Goal: Task Accomplishment & Management: Manage account settings

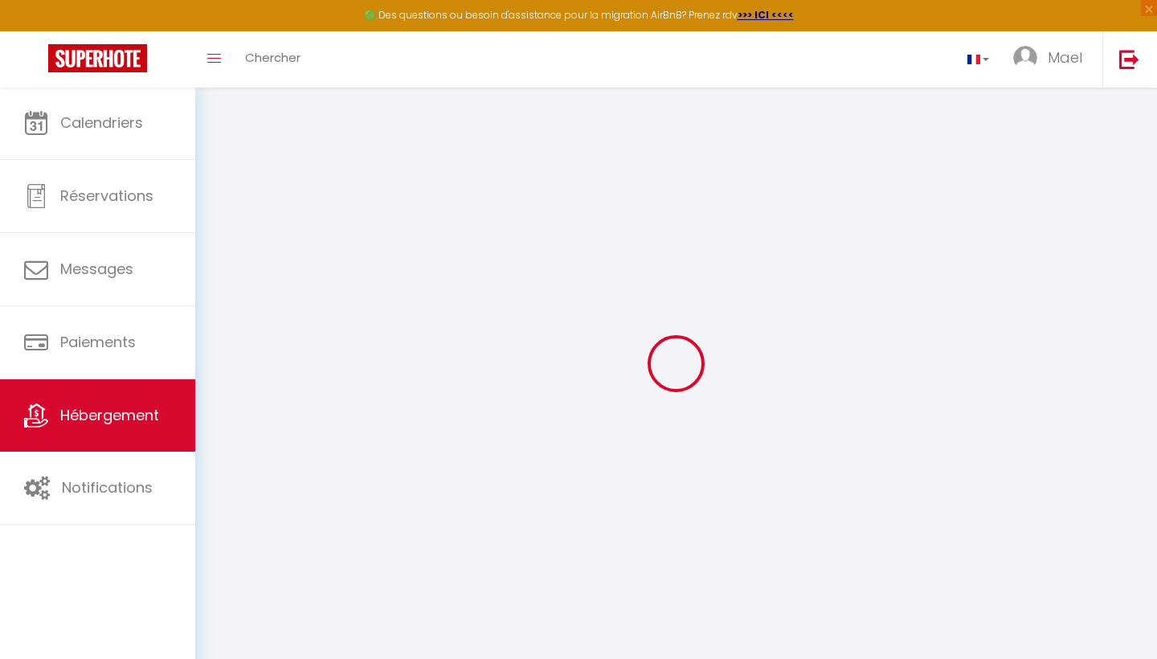
select select "3"
select select "2"
select select "1"
select select
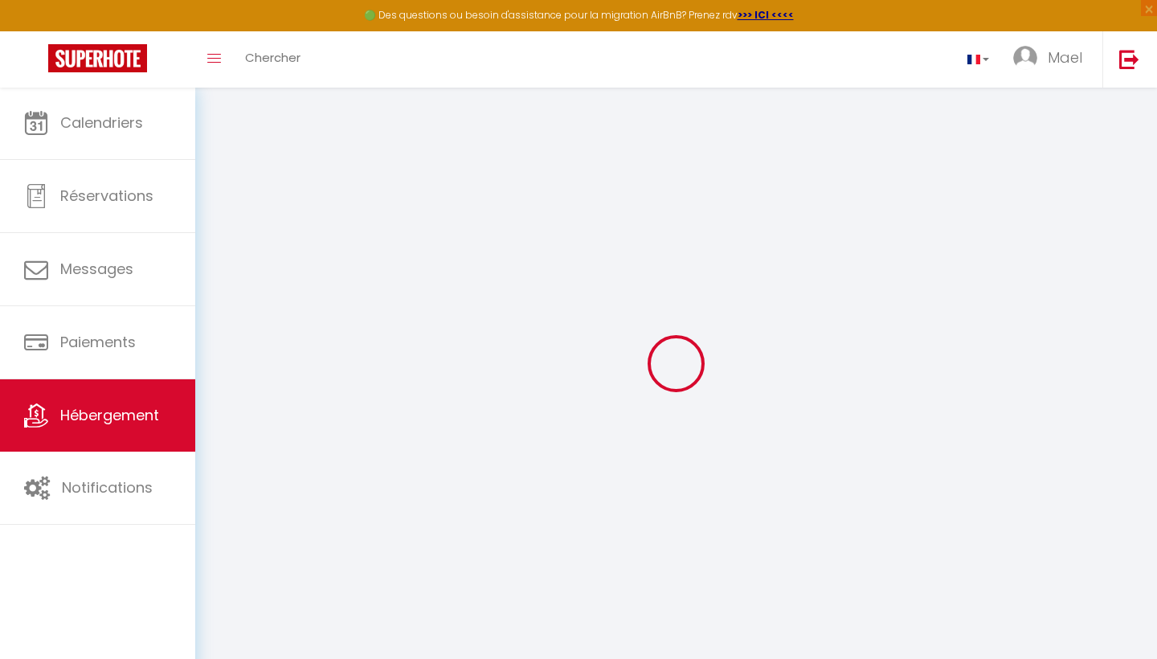
select select "28"
select select
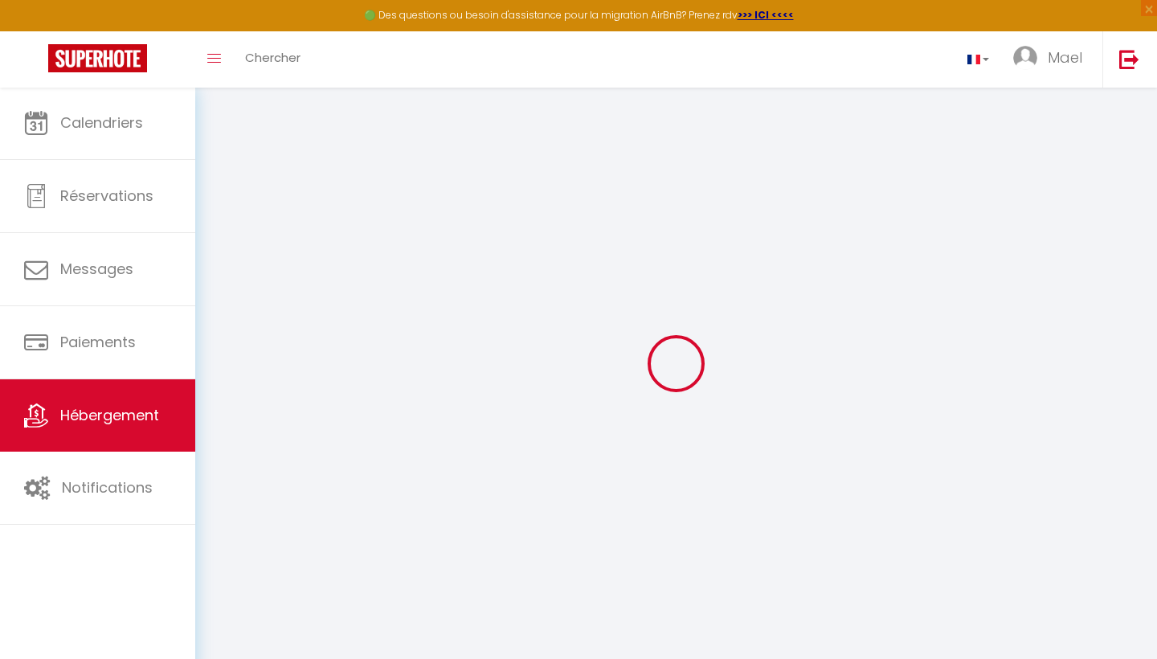
select select
checkbox input "false"
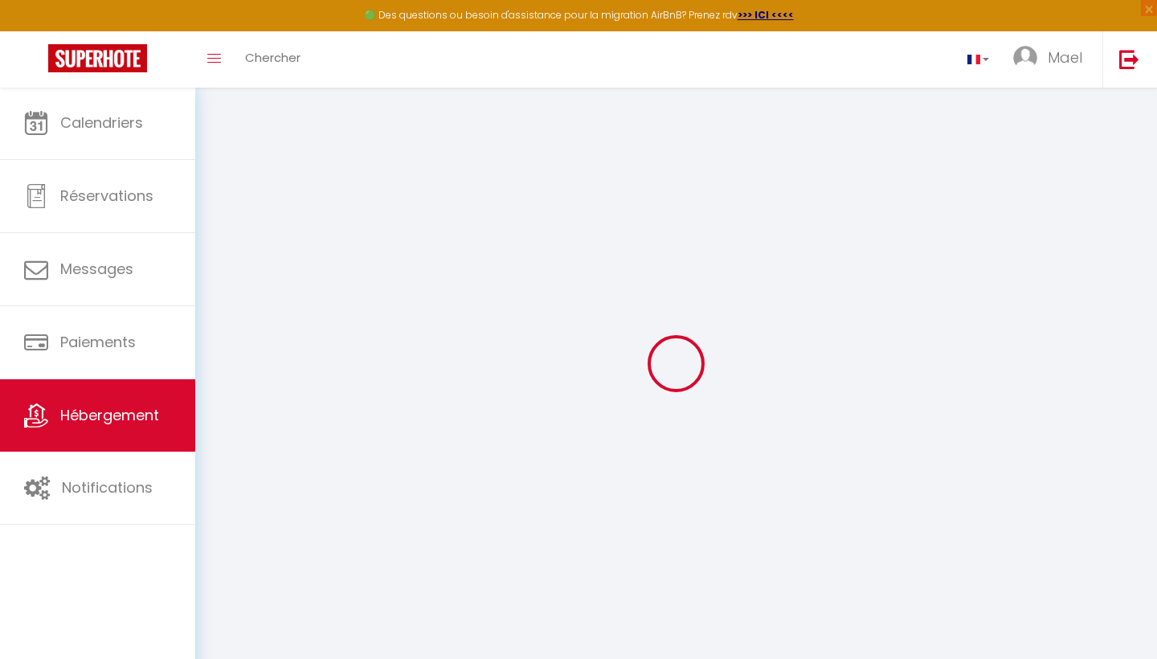
checkbox input "false"
select select
type input "L’[PERSON_NAME] parking facile"
type input "[PERSON_NAME]"
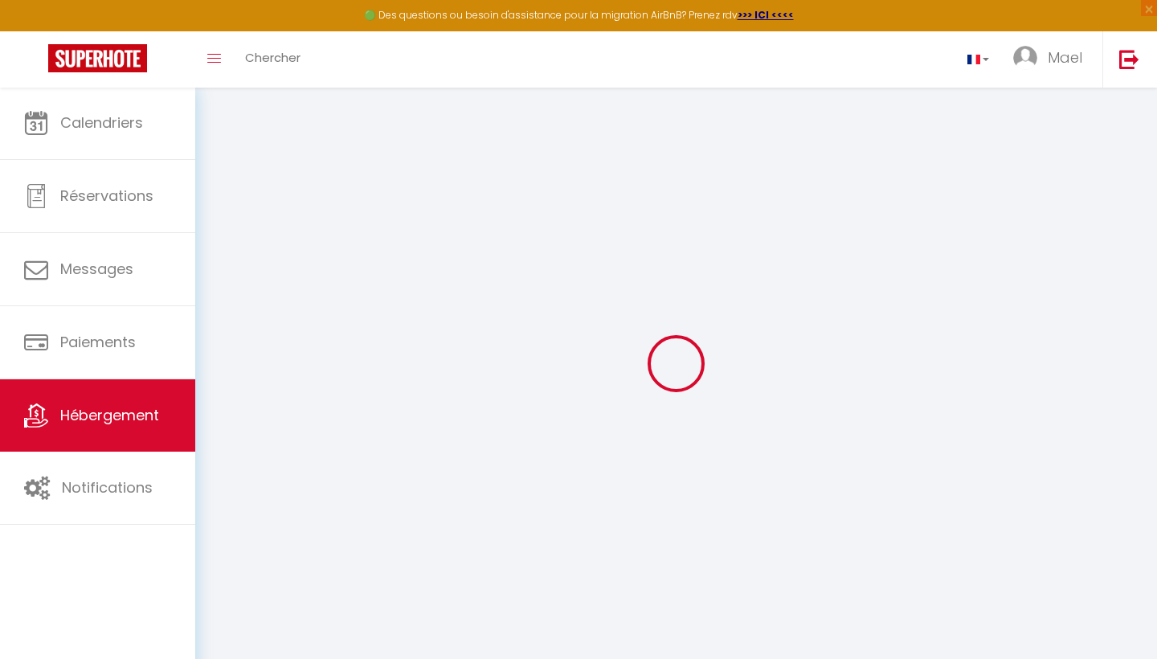
select select "6"
select select "2"
type input "67"
type input "12"
select select
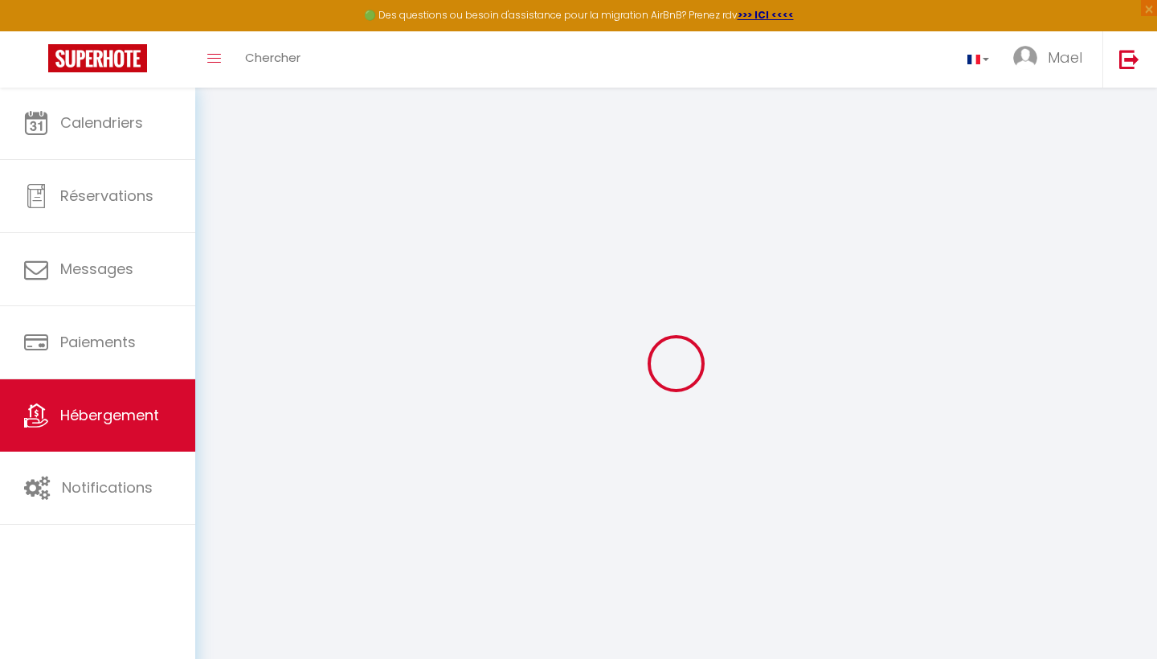
select select
type input "[STREET_ADDRESS][PERSON_NAME]"
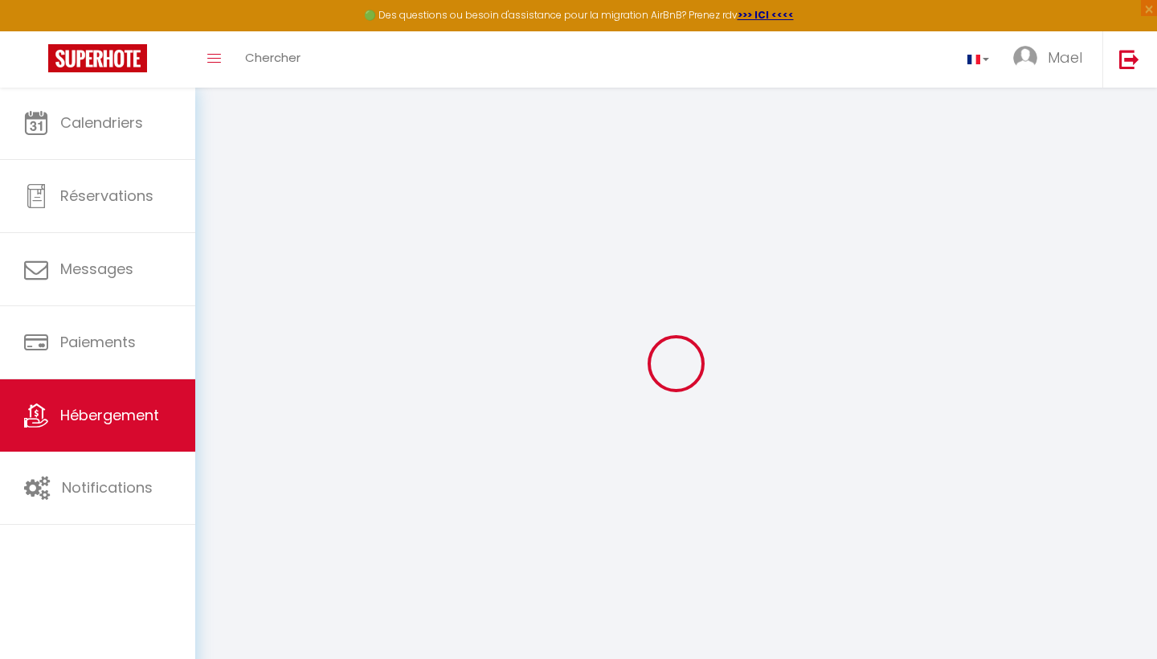
type input "82170"
type input "Grisolles"
type input "[PERSON_NAME][EMAIL_ADDRESS][DOMAIN_NAME]"
select select
checkbox input "false"
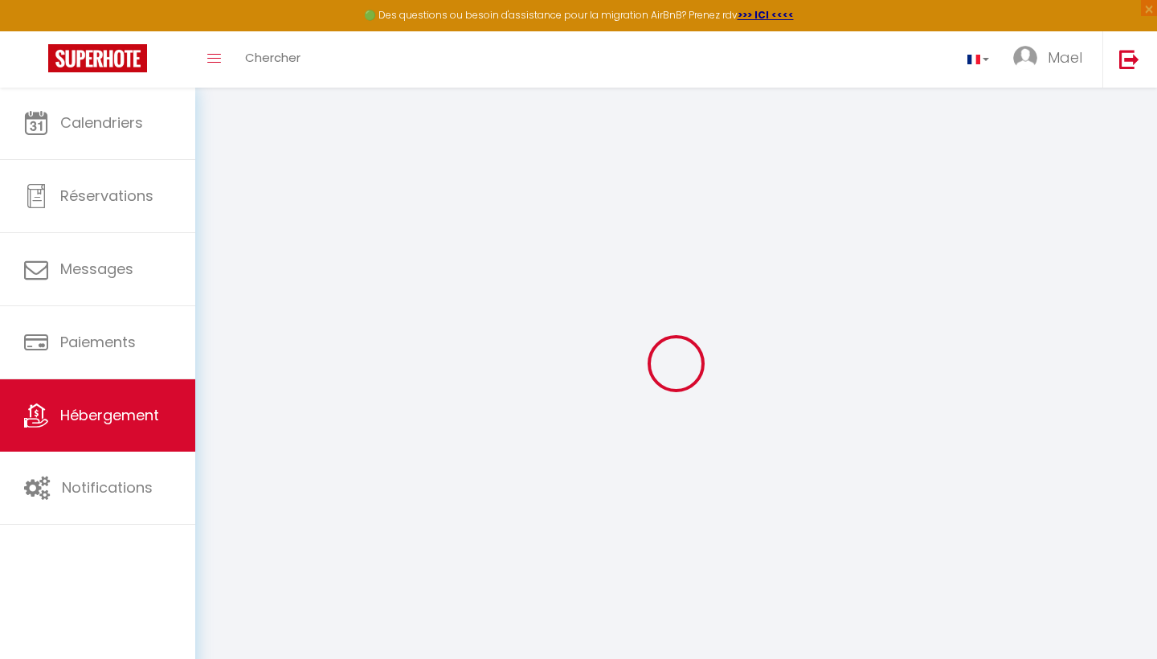
checkbox input "false"
select select
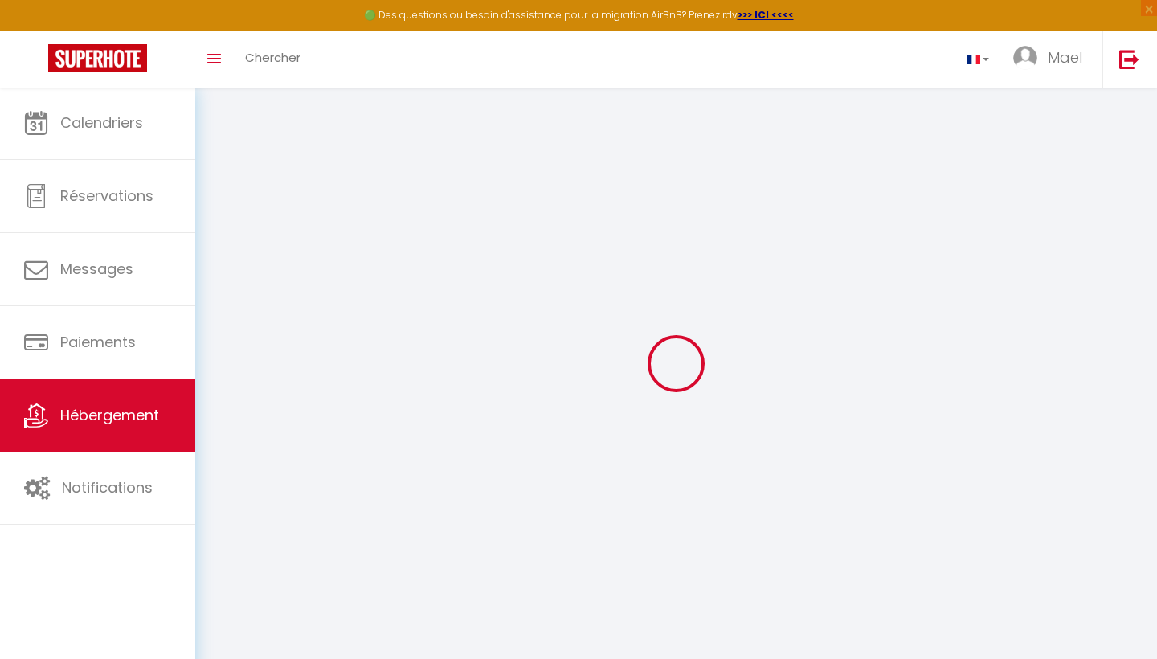
type input "0"
select select
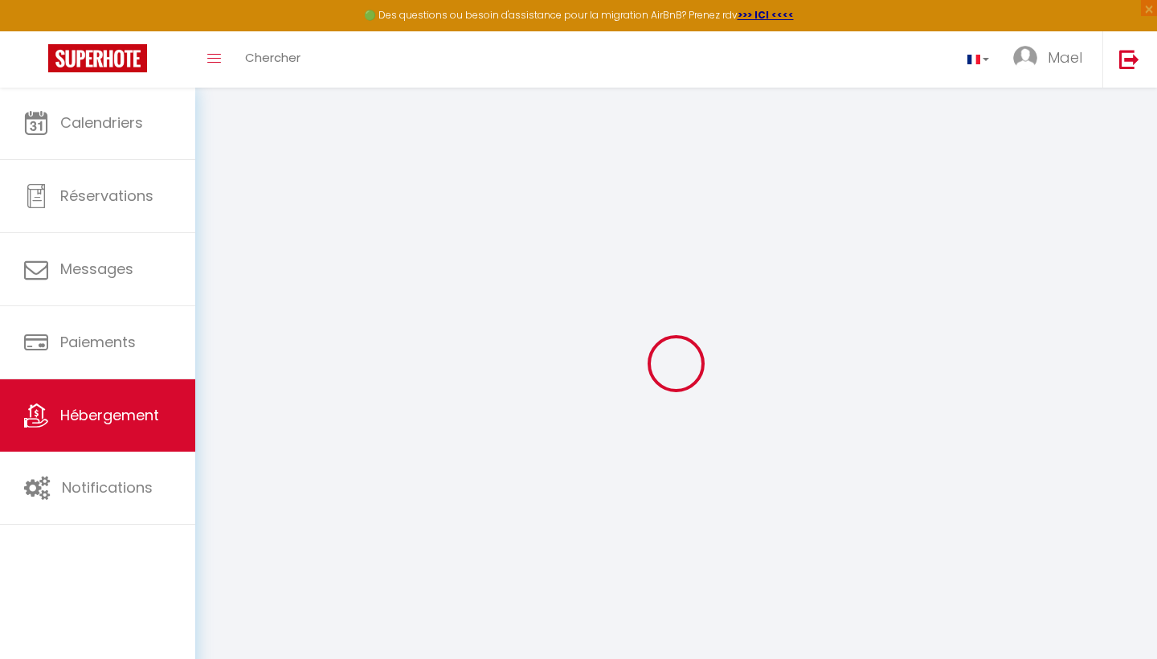
select select
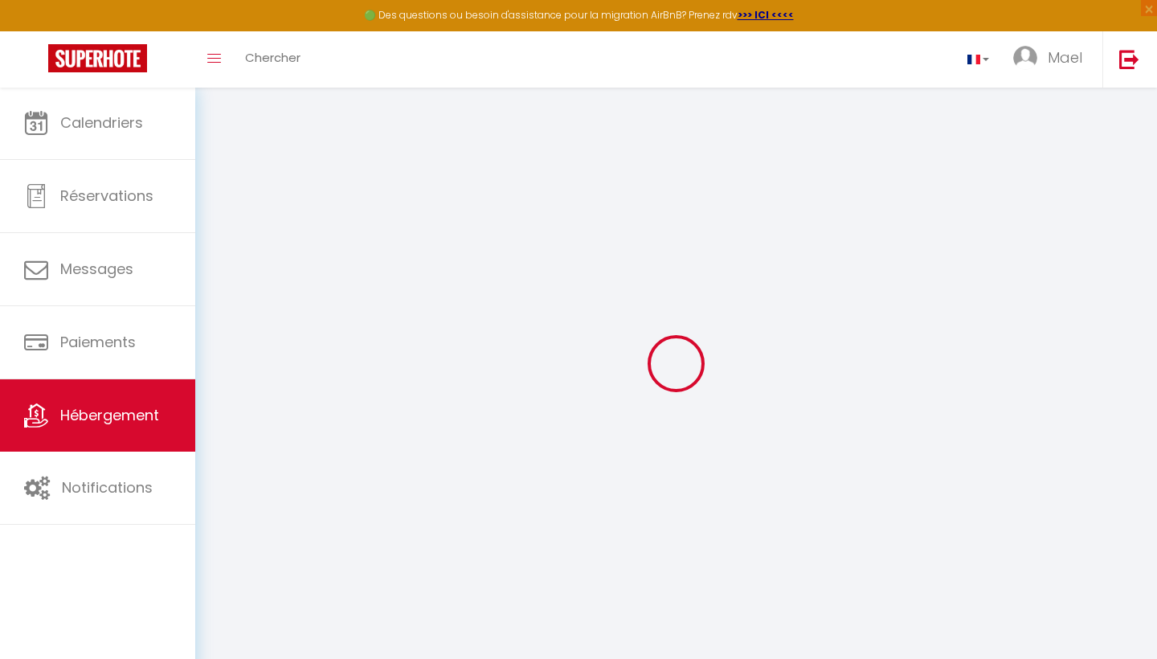
checkbox input "false"
select select
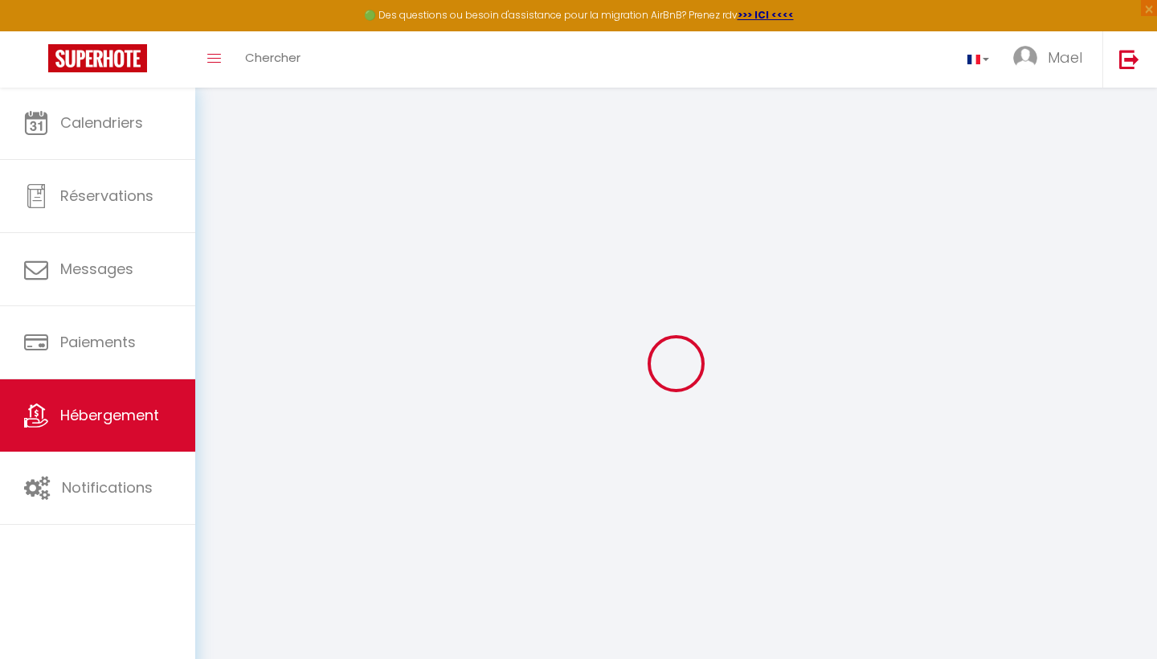
select select
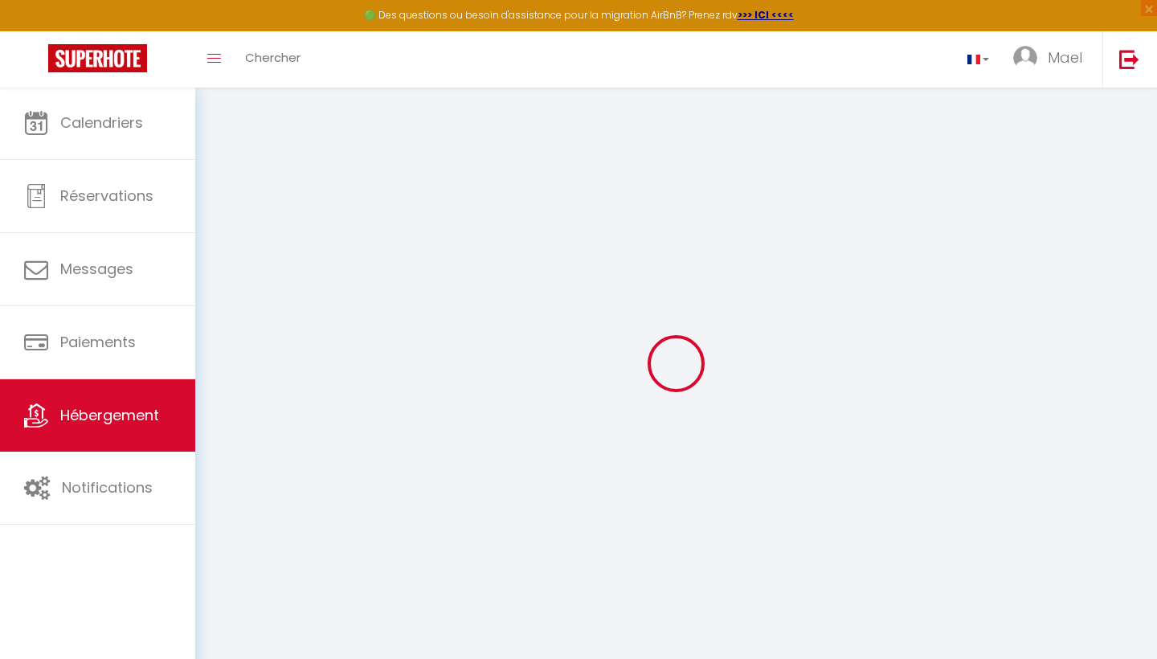
select select
checkbox input "false"
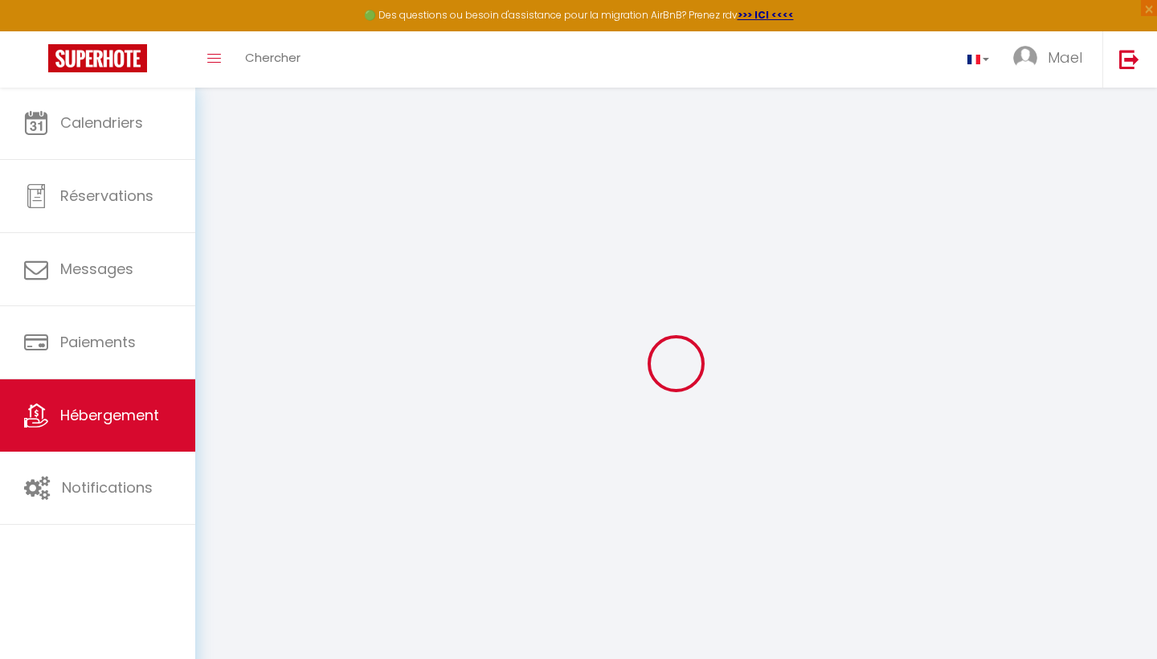
select select
checkbox input "false"
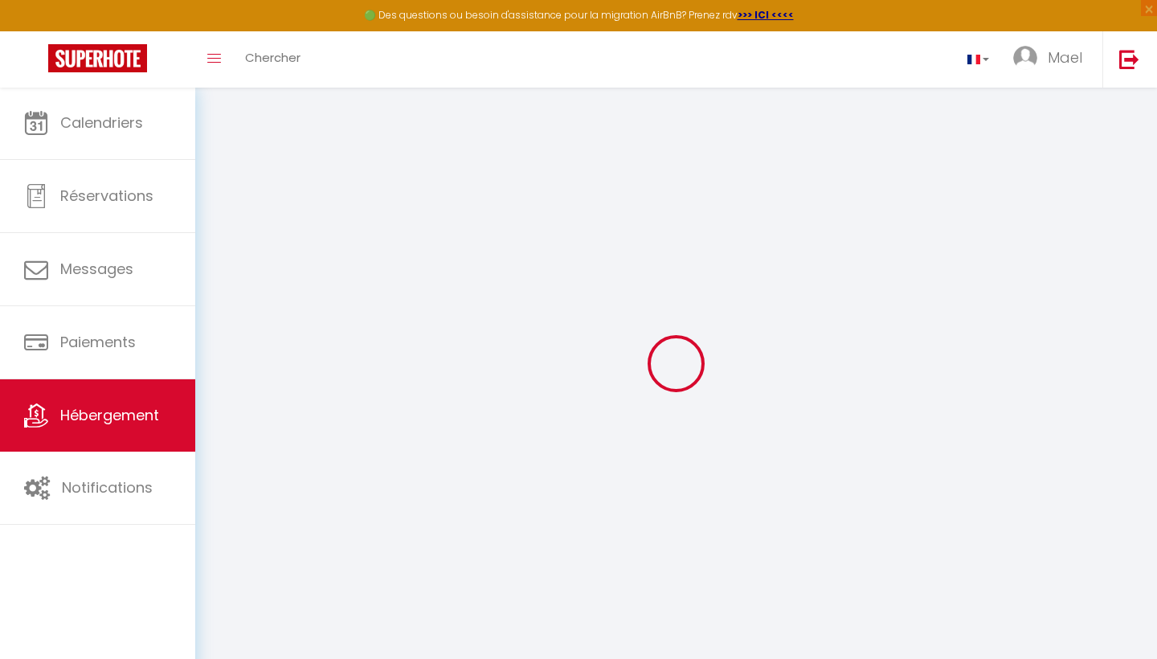
checkbox input "false"
select select
checkbox input "false"
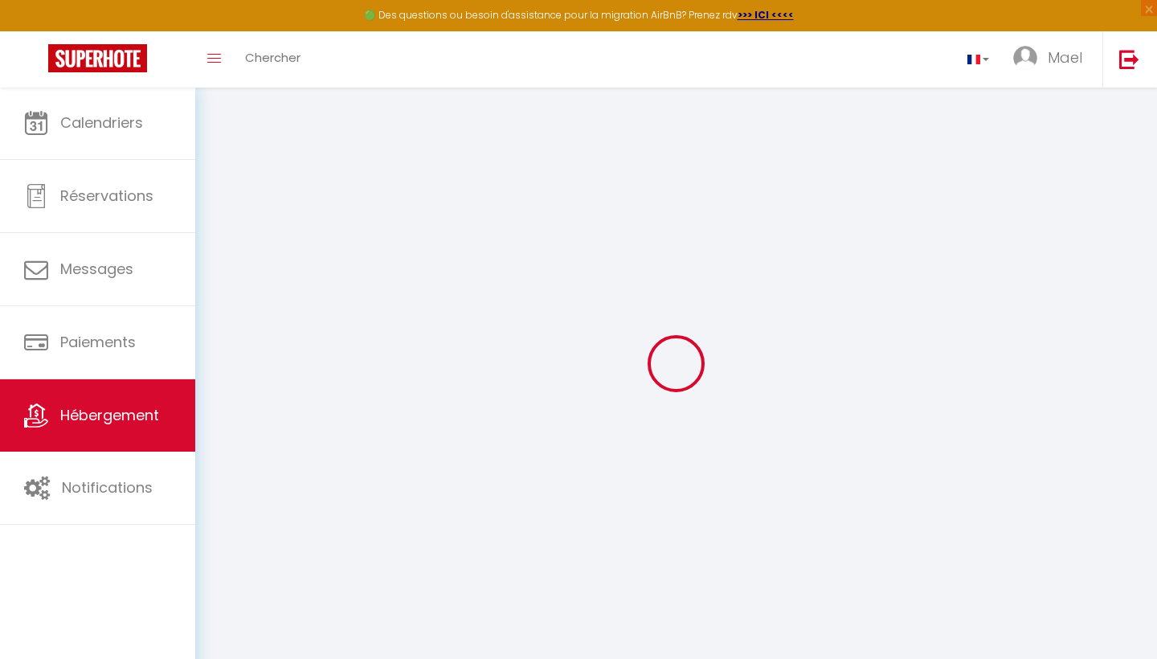
checkbox input "false"
select select
select select "16:00"
select select
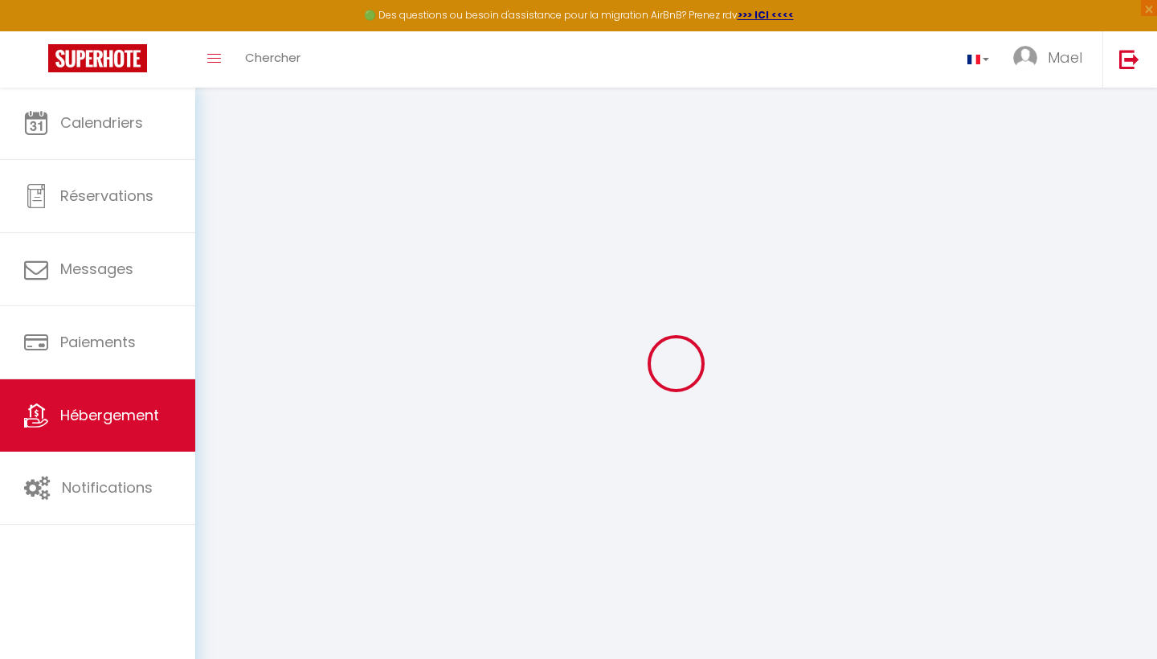
select select "11:00"
select select "30"
select select "120"
select select
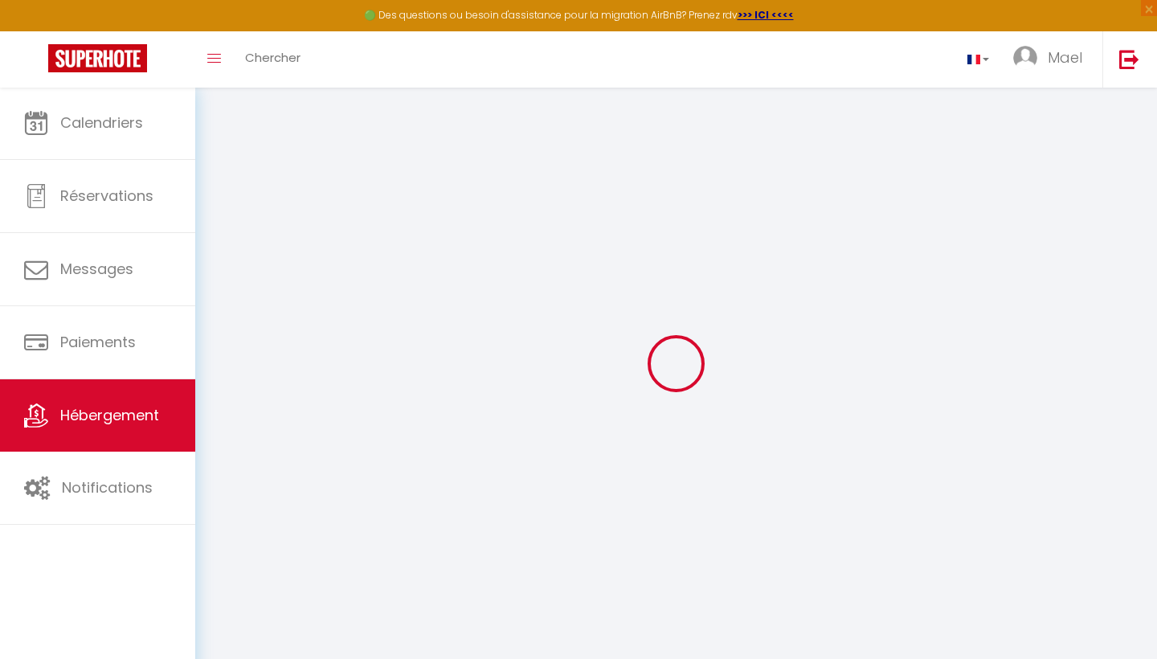
checkbox input "false"
select select
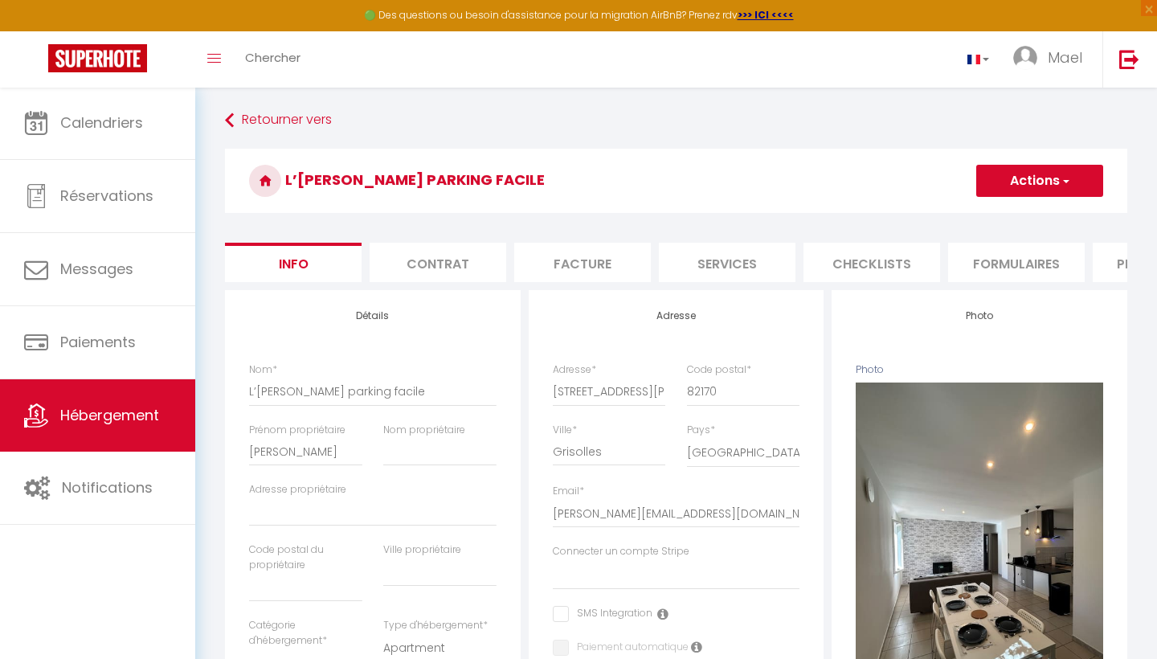
click at [762, 268] on li "Services" at bounding box center [727, 262] width 137 height 39
select select
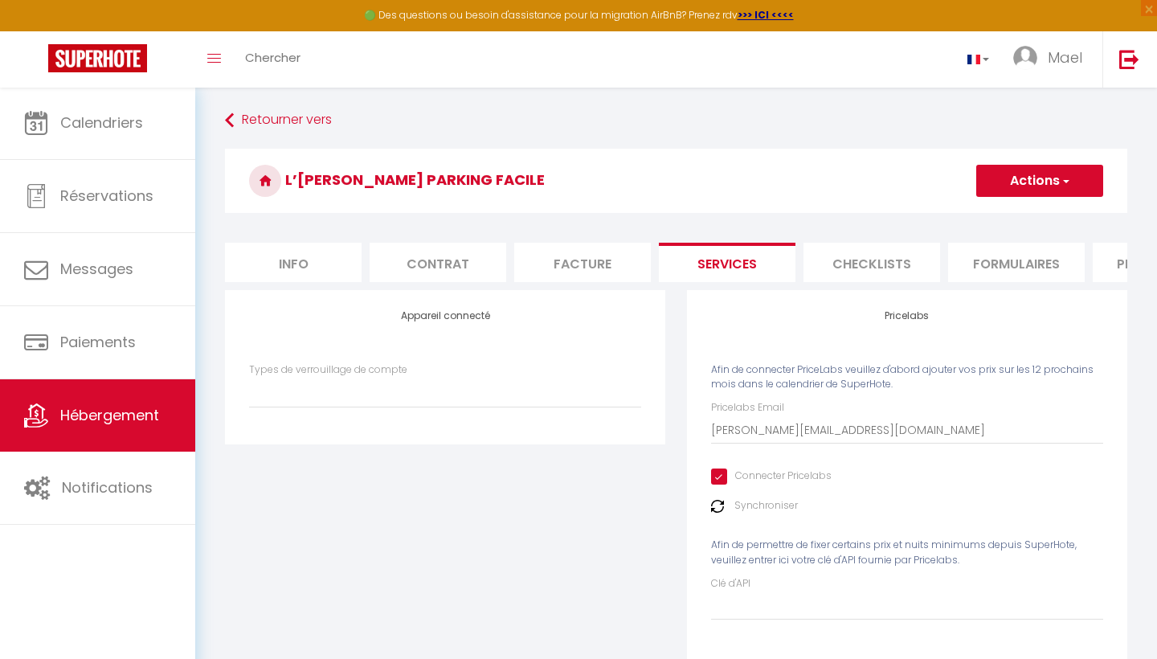
click at [865, 262] on li "Checklists" at bounding box center [872, 262] width 137 height 39
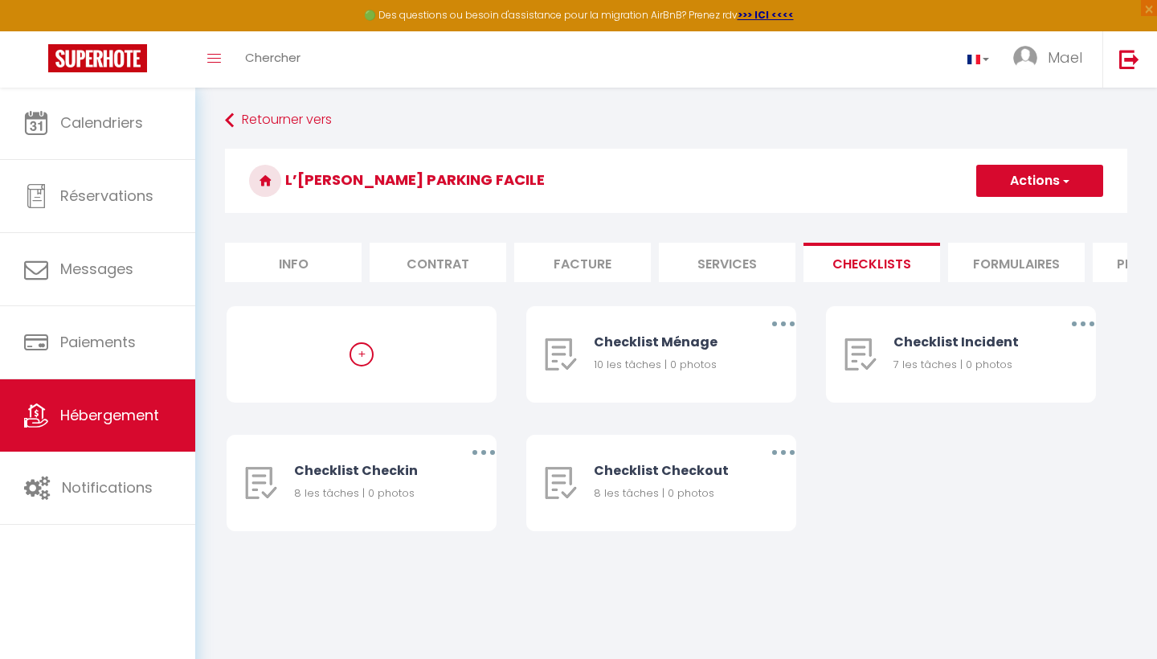
click at [979, 267] on li "Formulaires" at bounding box center [1016, 262] width 137 height 39
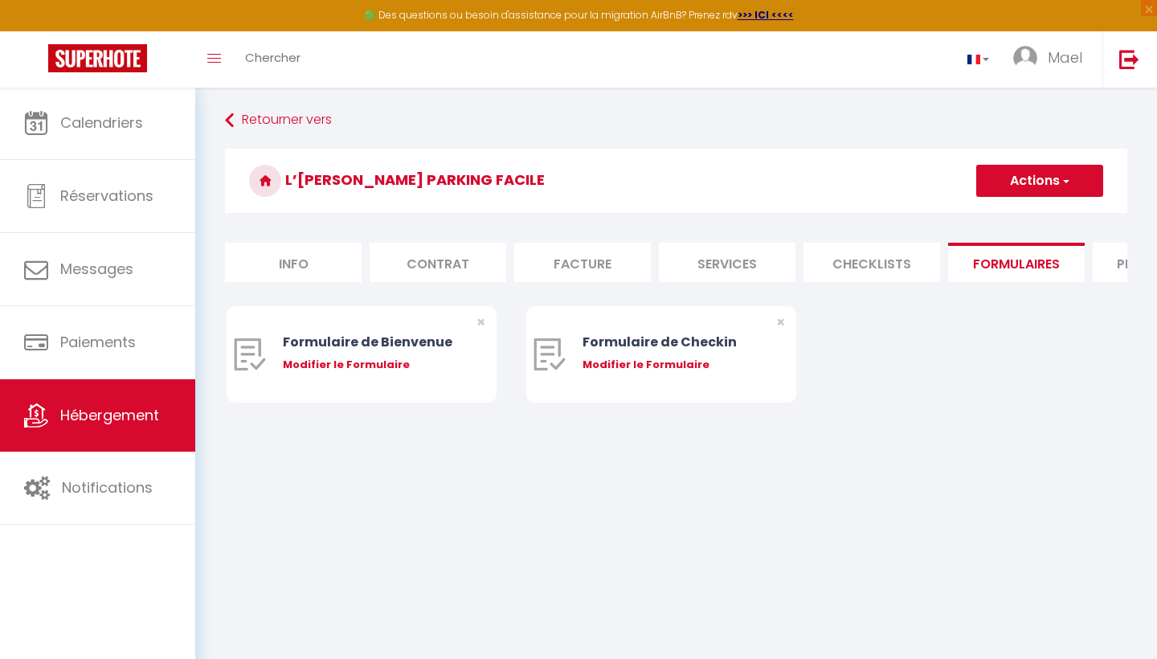
click at [979, 267] on li "Formulaires" at bounding box center [1016, 262] width 137 height 39
click at [1098, 267] on li "Plateformes" at bounding box center [1161, 262] width 137 height 39
select select
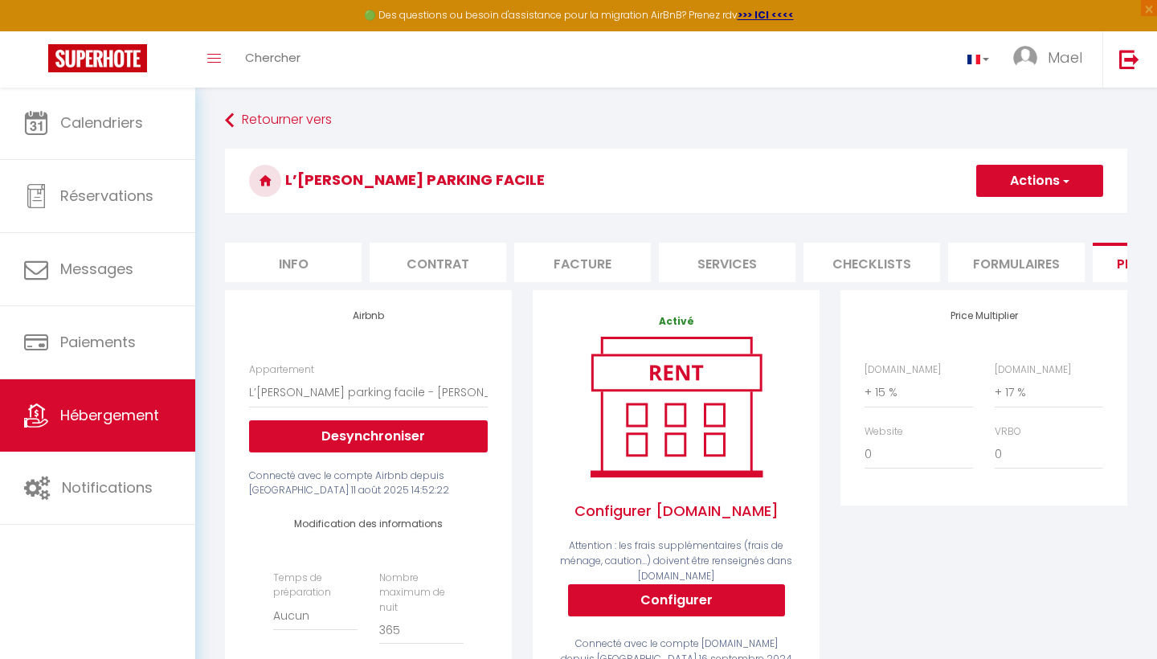
drag, startPoint x: 1106, startPoint y: 267, endPoint x: 976, endPoint y: 266, distance: 129.4
click at [975, 266] on ul "Info Contrat Facture Services Checklists Formulaires Plateformes Paramètres web…" at bounding box center [676, 262] width 902 height 39
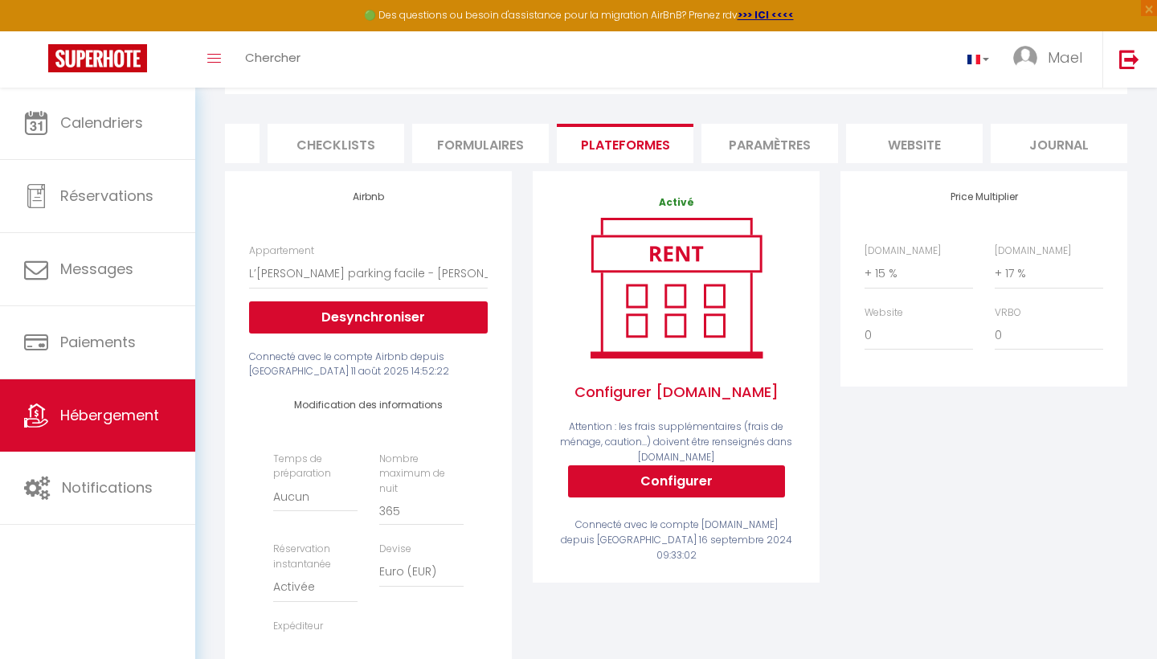
scroll to position [112, 0]
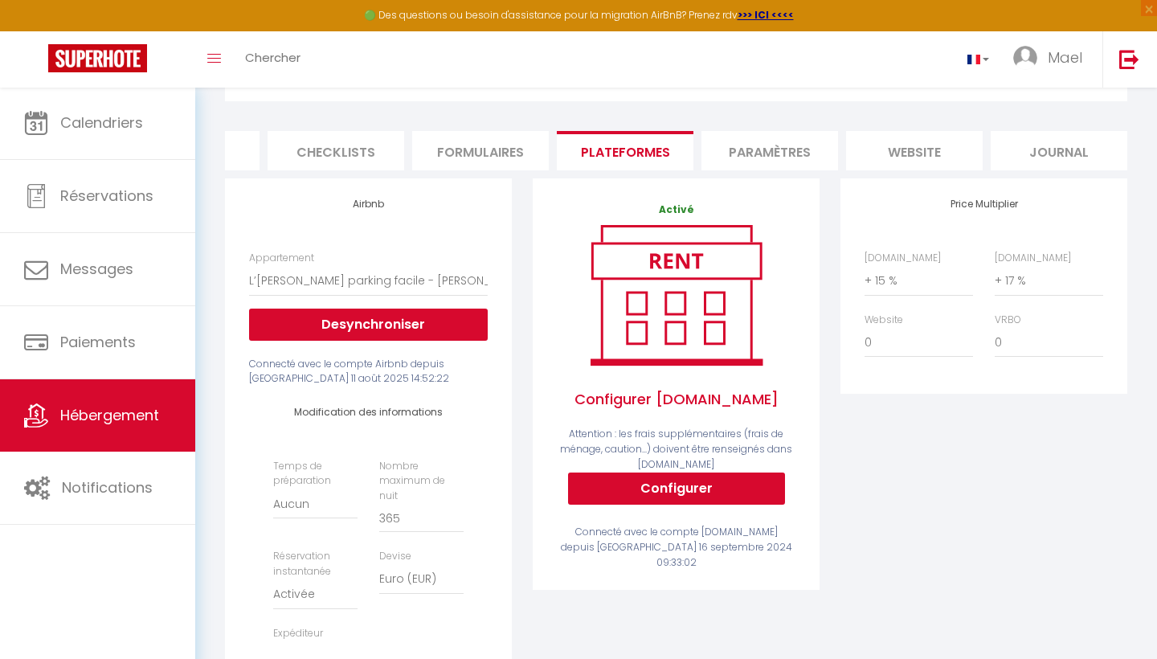
click at [774, 143] on li "Paramètres" at bounding box center [769, 150] width 137 height 39
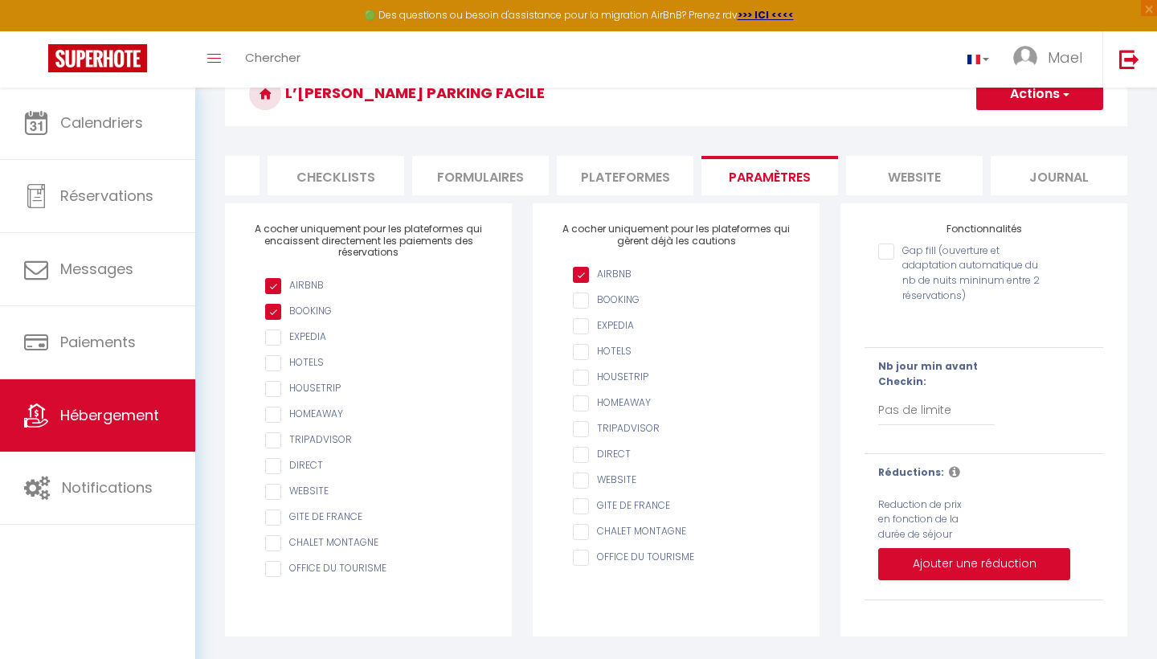
click at [884, 181] on li "website" at bounding box center [914, 175] width 137 height 39
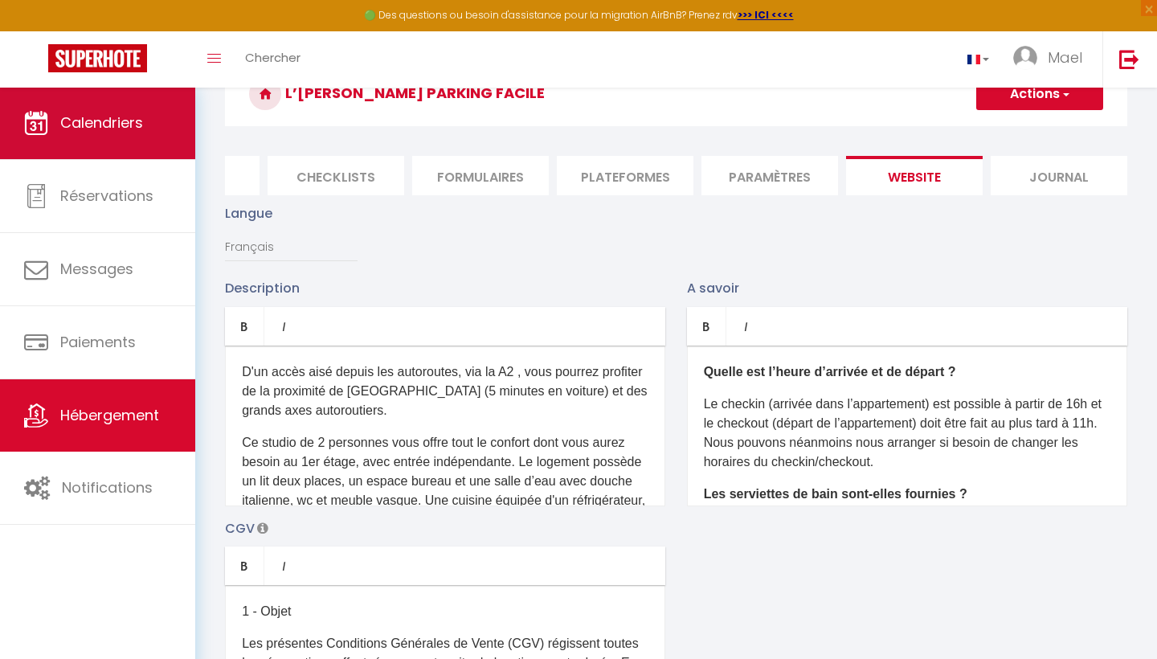
click at [134, 137] on link "Calendriers" at bounding box center [97, 123] width 195 height 72
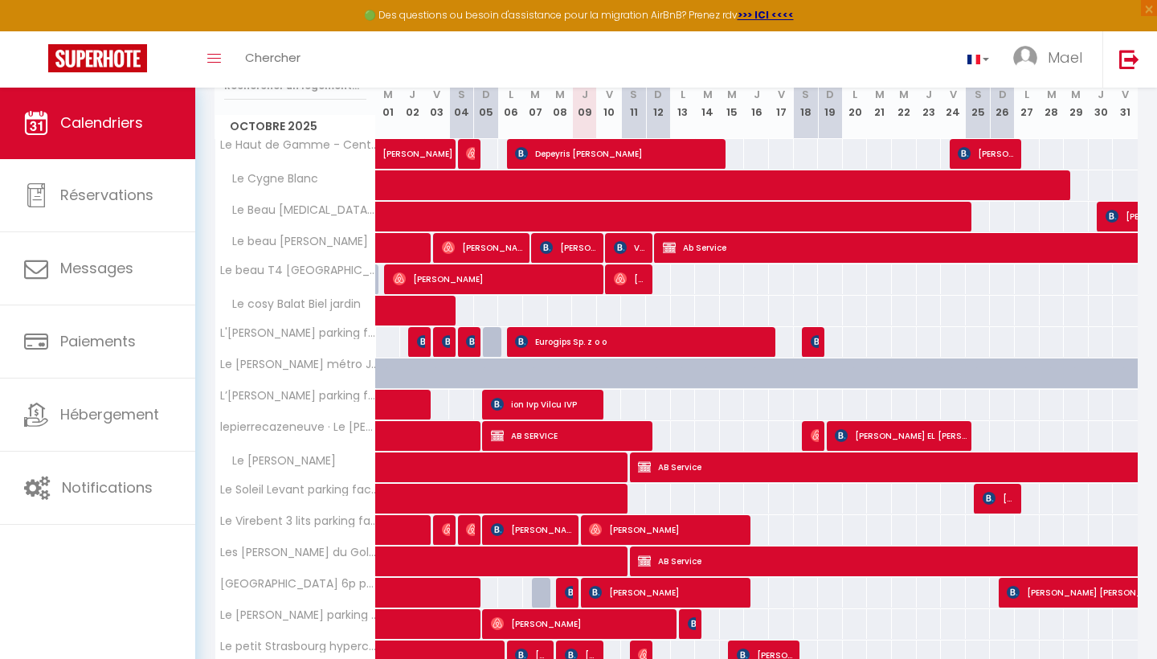
scroll to position [289, 0]
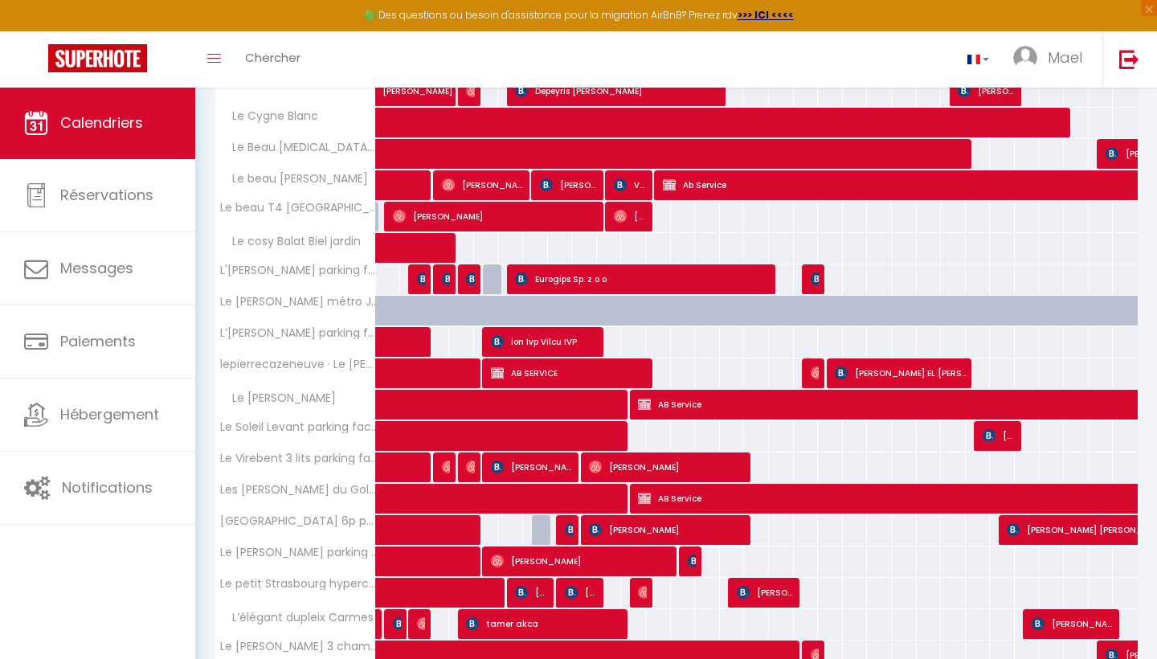
click at [426, 242] on span at bounding box center [448, 248] width 111 height 31
select select "OK"
select select "0"
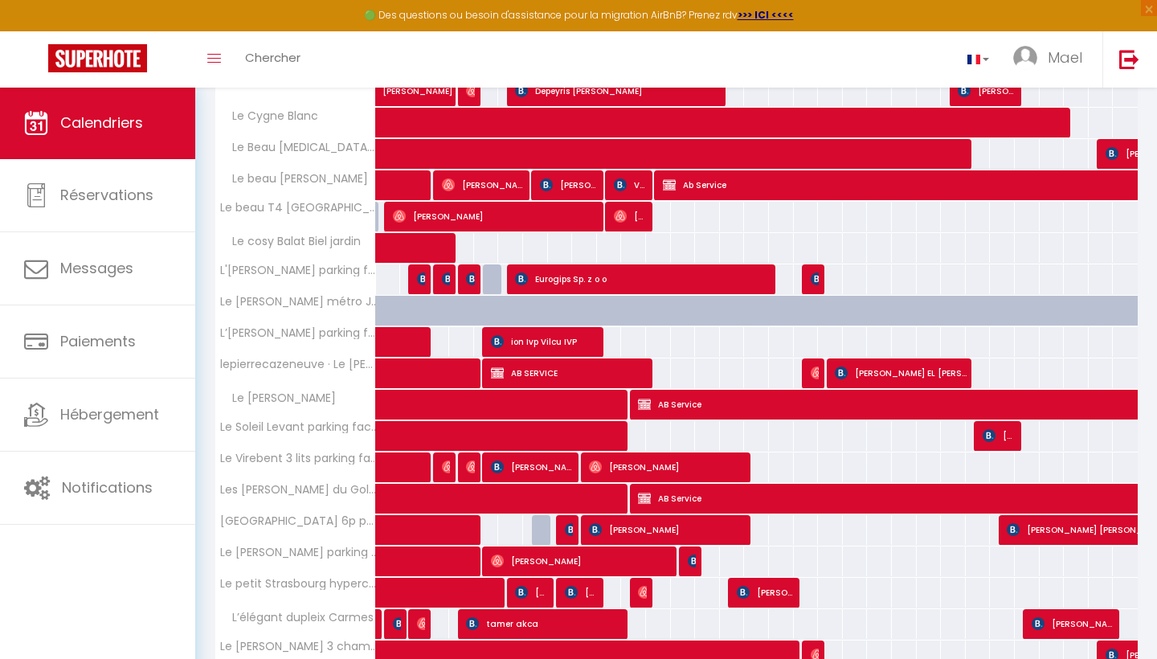
select select "1"
select select
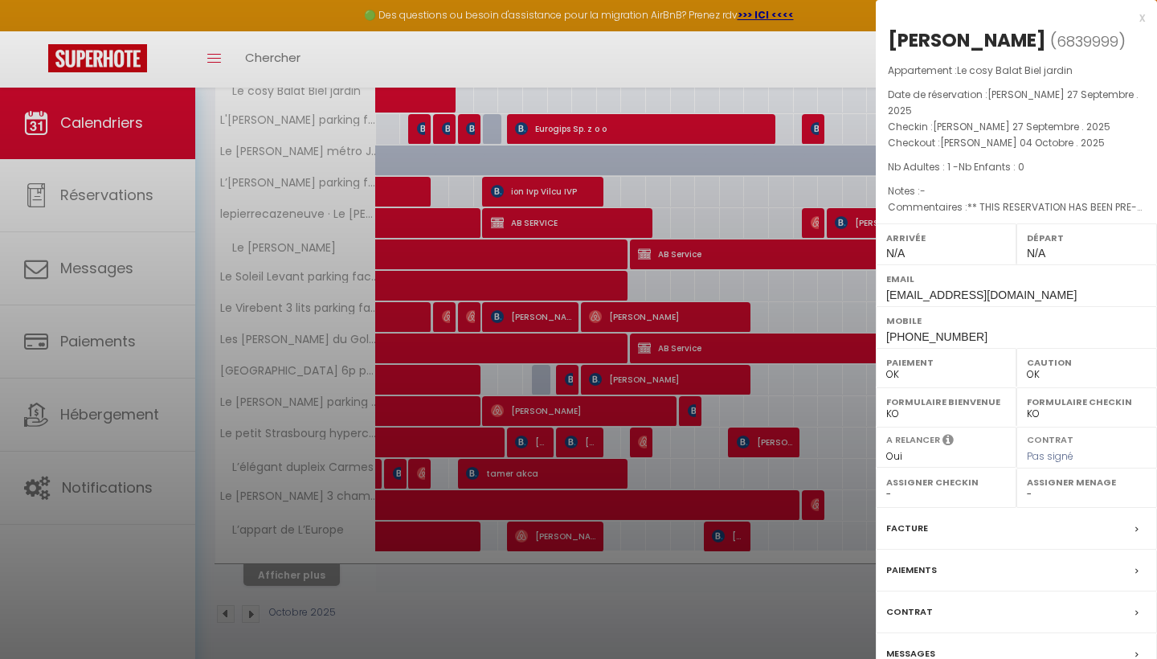
scroll to position [438, 0]
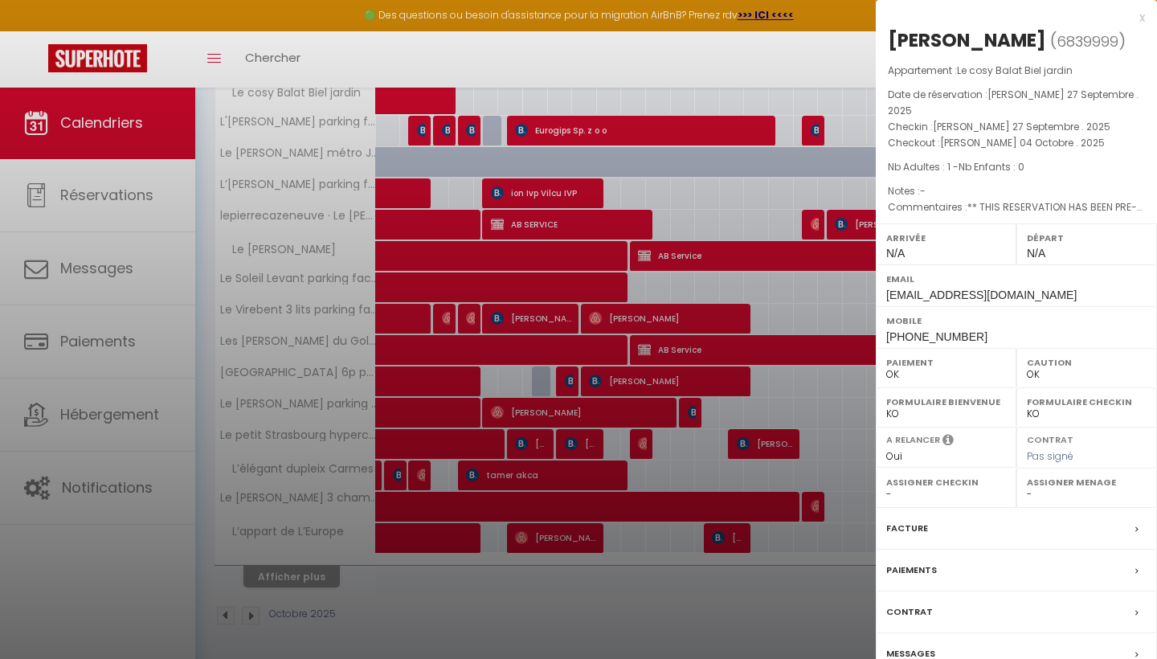
click at [972, 647] on div "Messages" at bounding box center [1016, 654] width 281 height 42
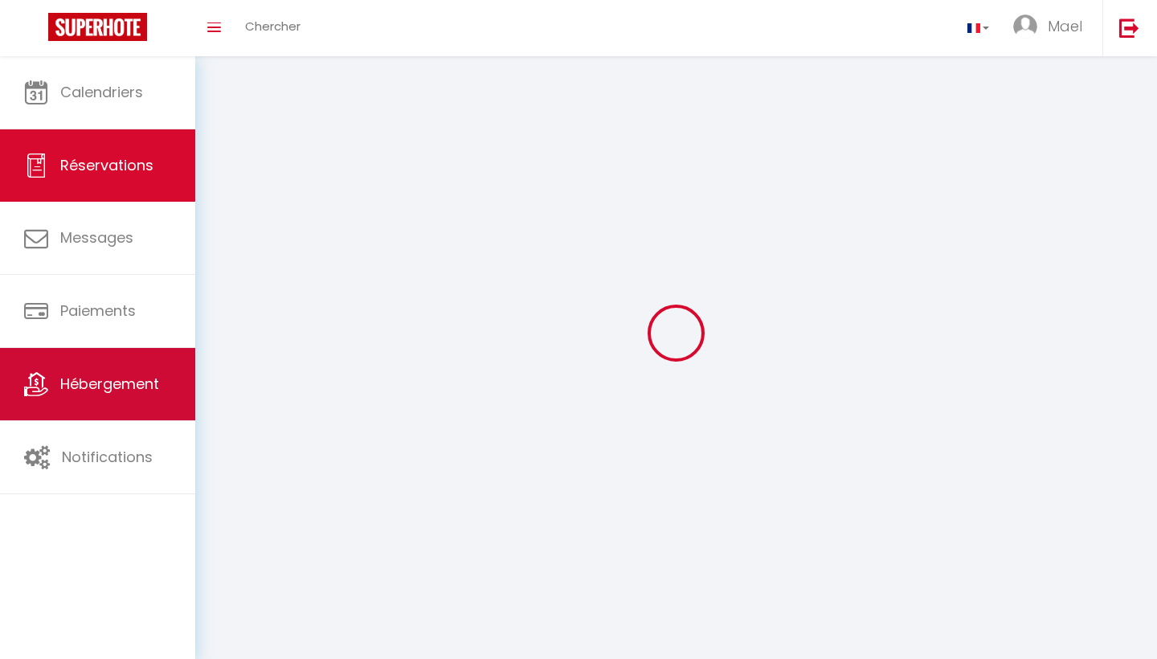
click at [117, 376] on span "Hébergement" at bounding box center [109, 384] width 99 height 20
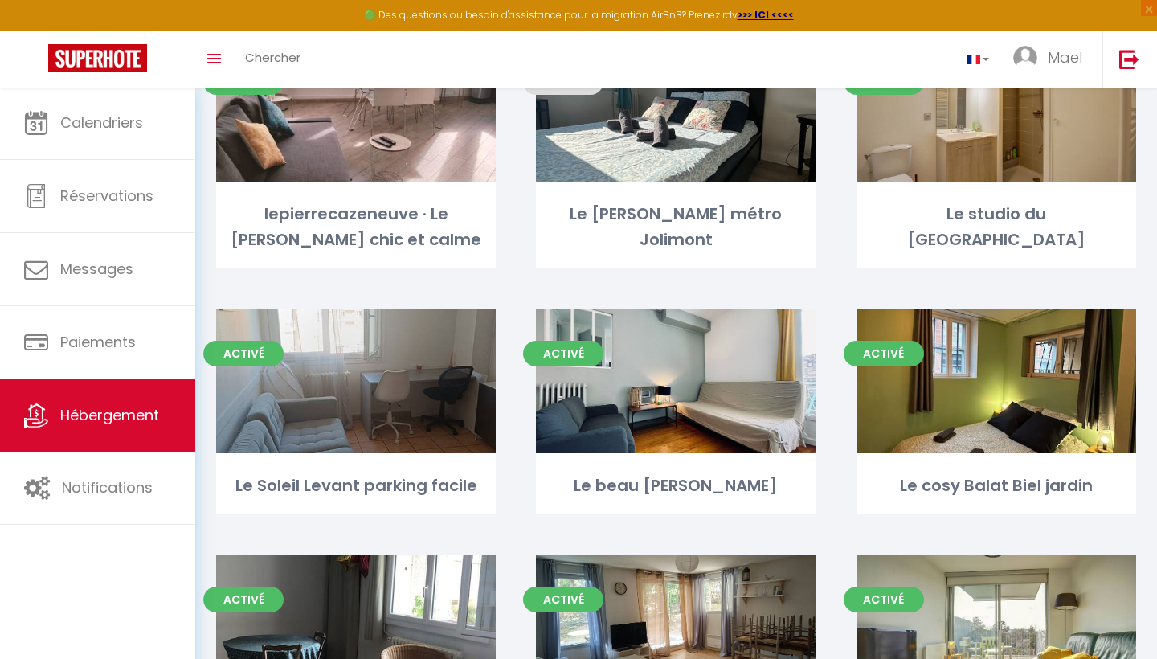
scroll to position [767, 0]
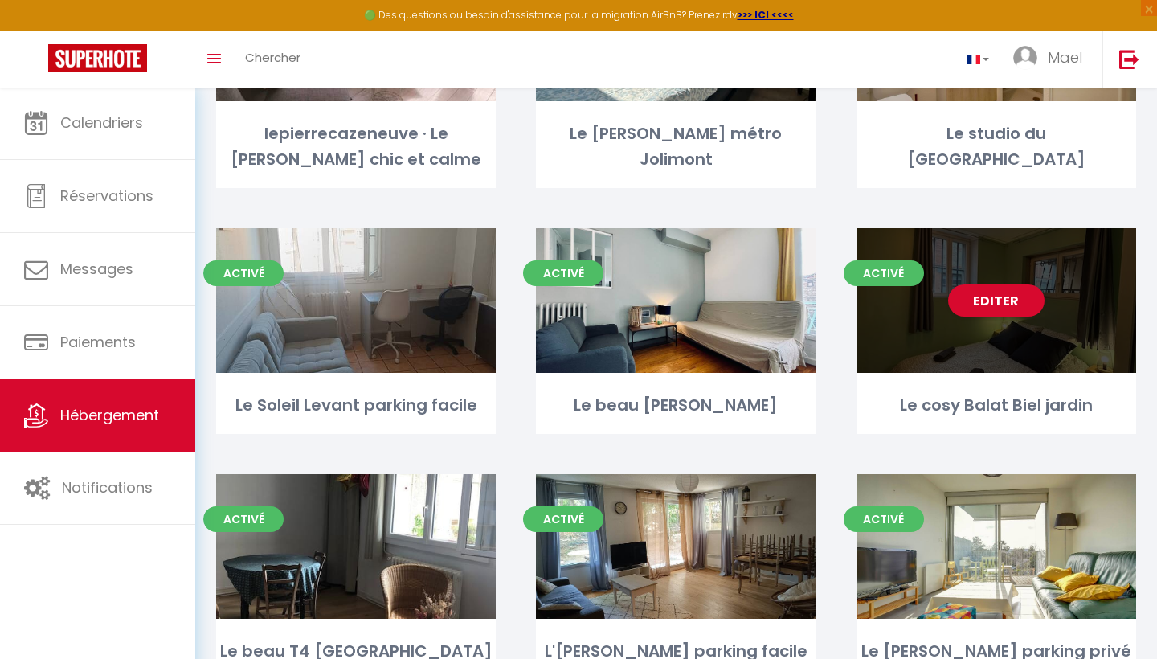
drag, startPoint x: 996, startPoint y: 295, endPoint x: 1003, endPoint y: 379, distance: 84.6
click at [996, 295] on link "Editer" at bounding box center [996, 300] width 96 height 32
click at [1007, 350] on div "Editer" at bounding box center [997, 300] width 280 height 145
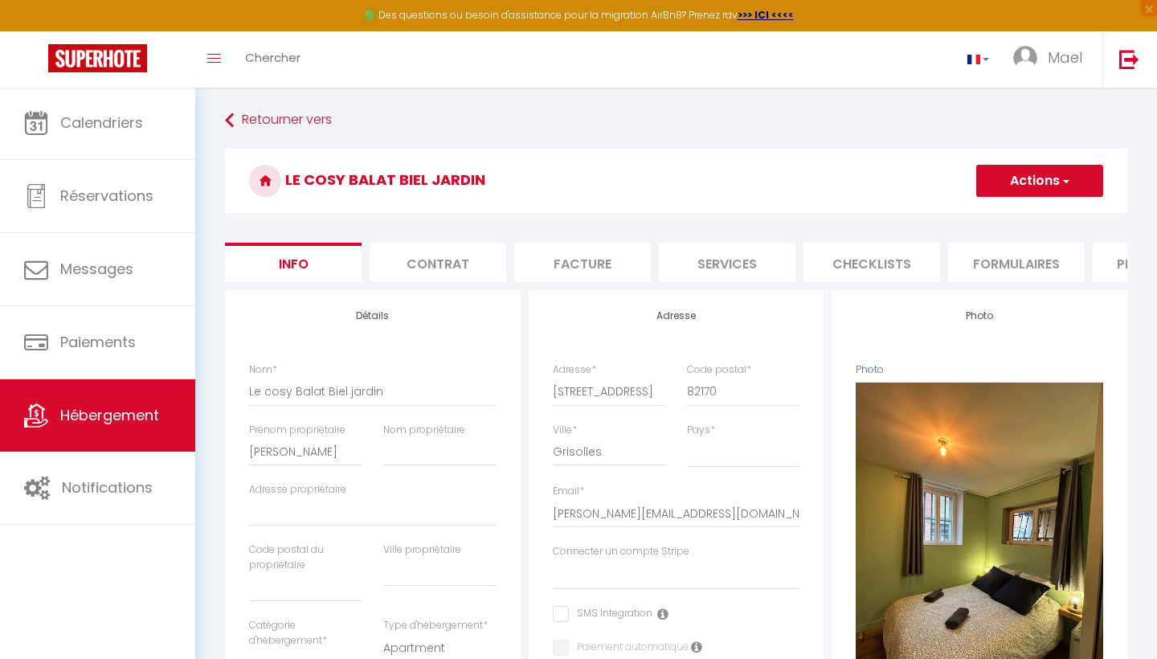
select select
checkbox input "false"
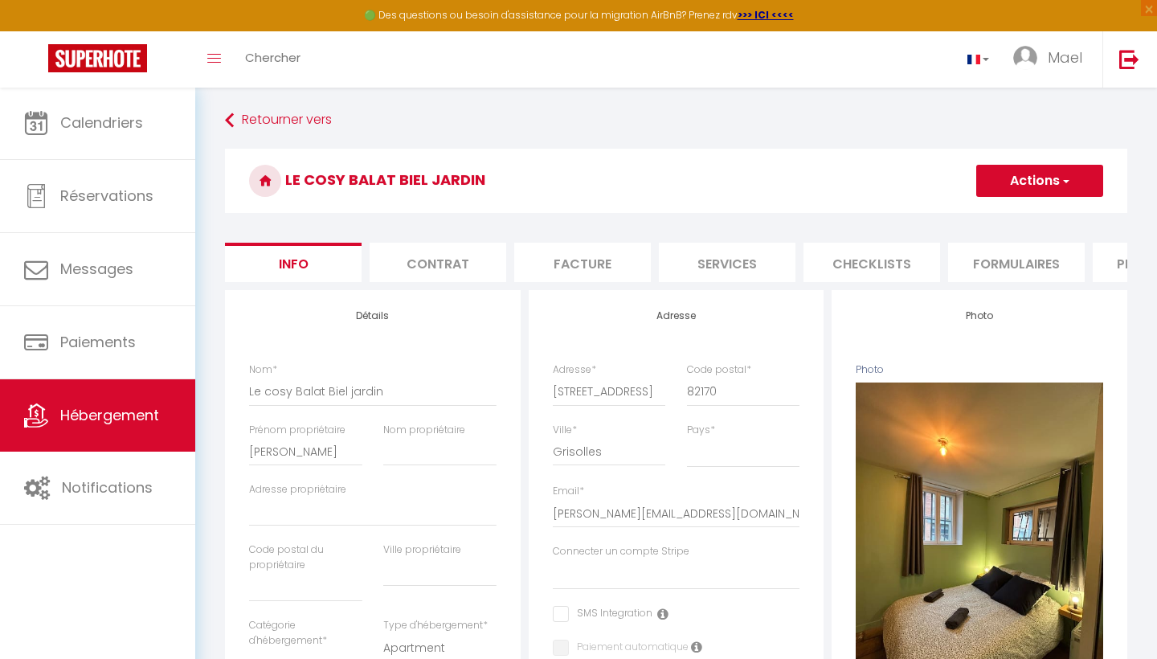
checkbox input "false"
select select
checkbox input "false"
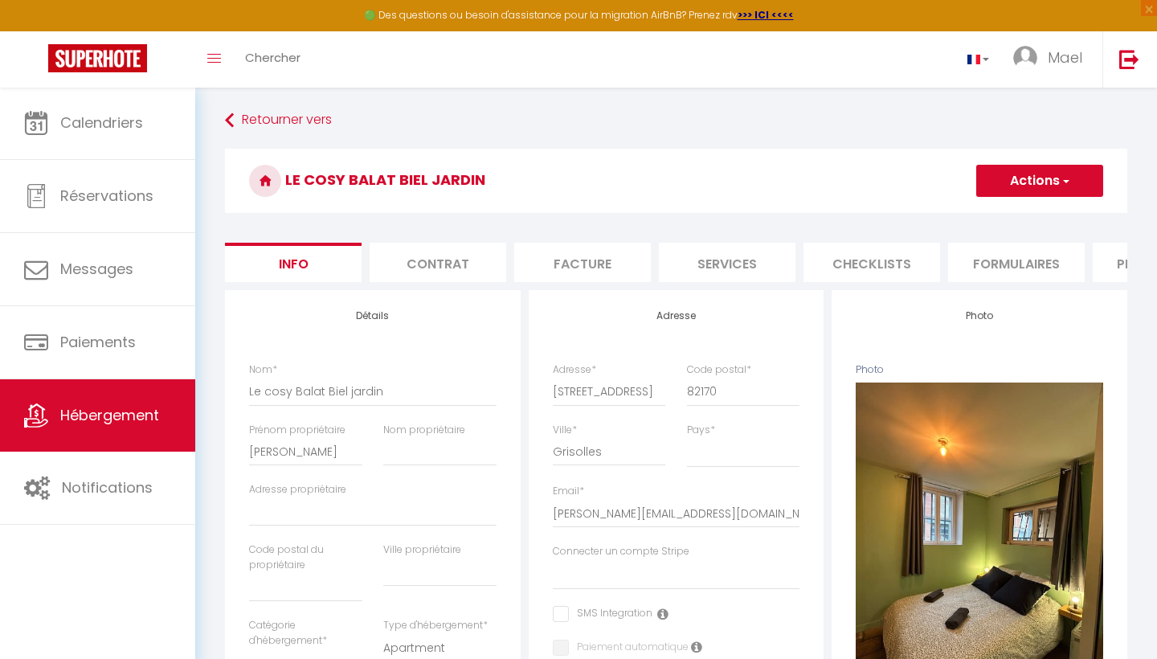
checkbox input "false"
select select
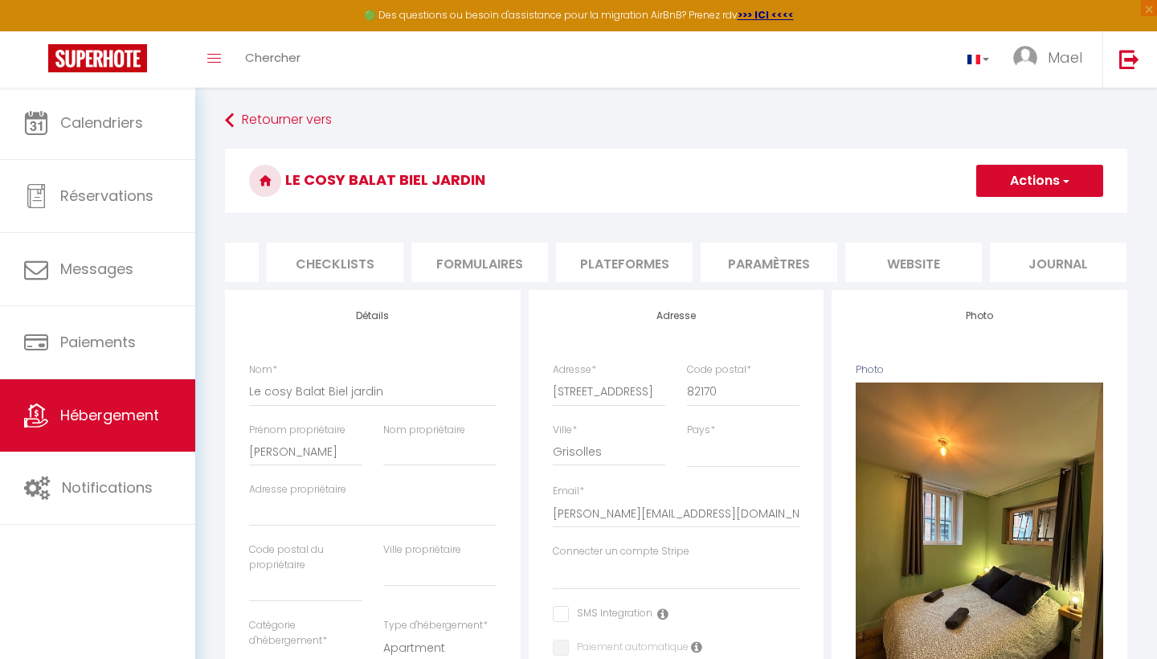
scroll to position [0, 536]
click at [450, 253] on li "Formulaires" at bounding box center [480, 262] width 137 height 39
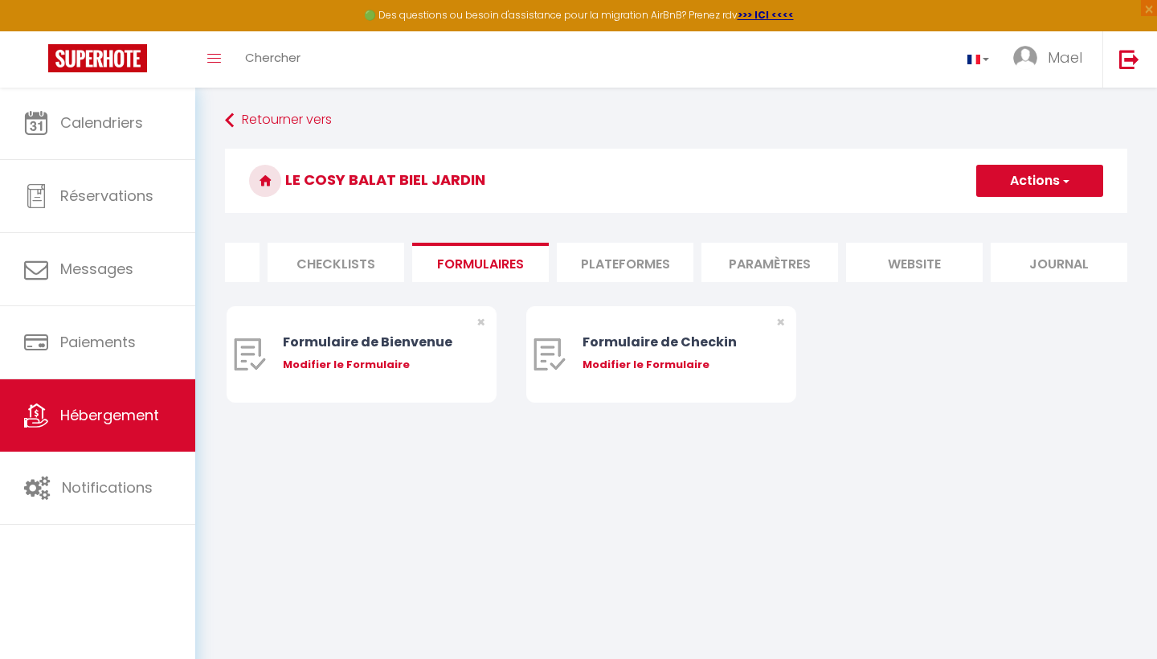
click at [649, 249] on li "Plateformes" at bounding box center [625, 262] width 137 height 39
select select
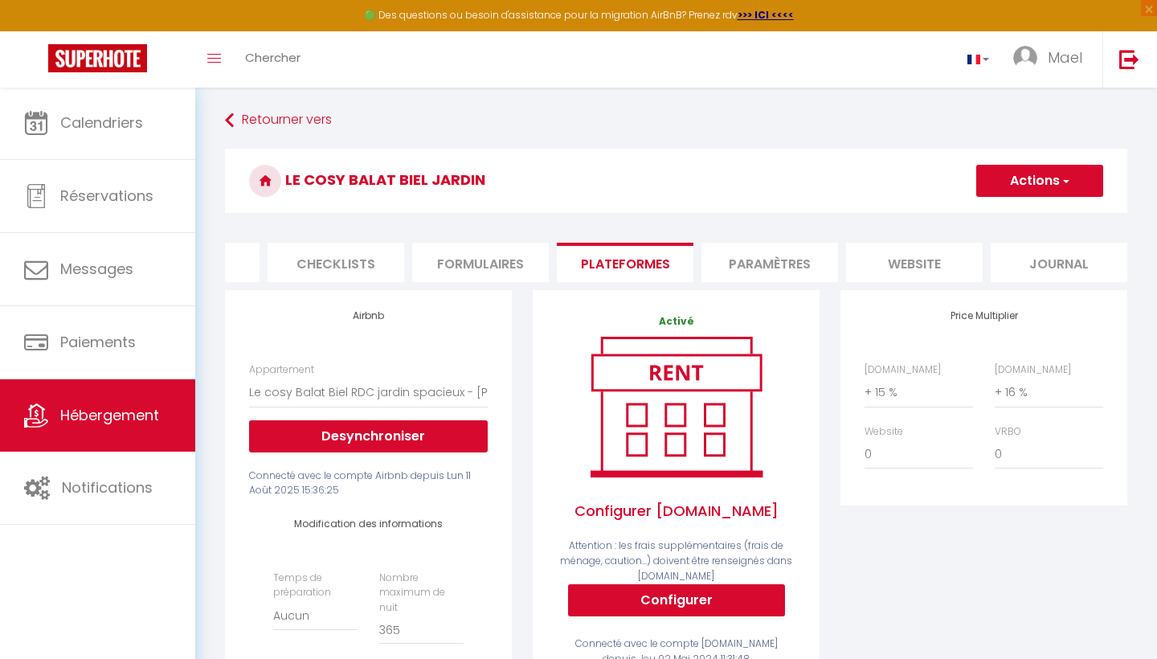
click at [767, 256] on li "Paramètres" at bounding box center [769, 262] width 137 height 39
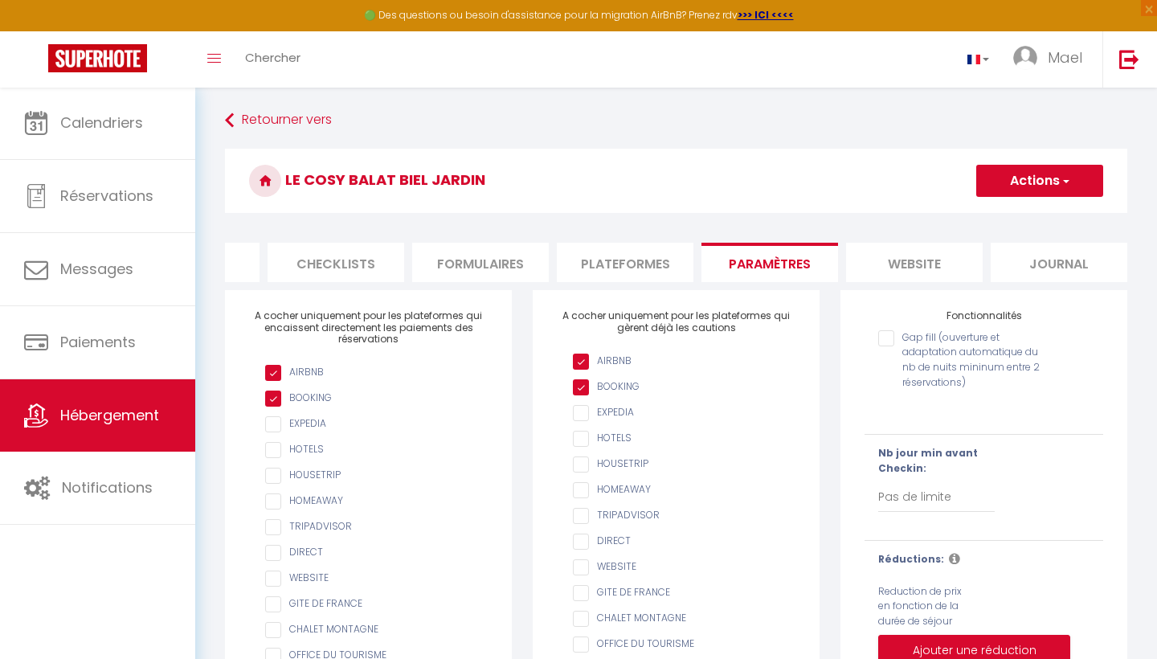
click at [881, 262] on li "website" at bounding box center [914, 262] width 137 height 39
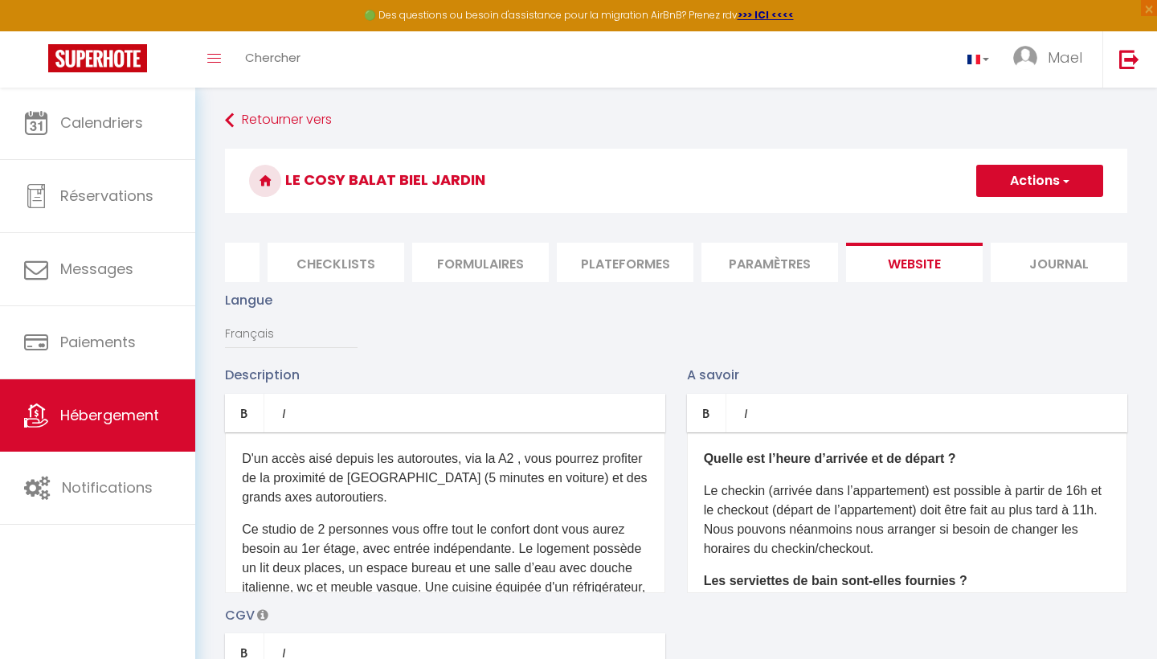
click at [1065, 255] on li "Journal" at bounding box center [1059, 262] width 137 height 39
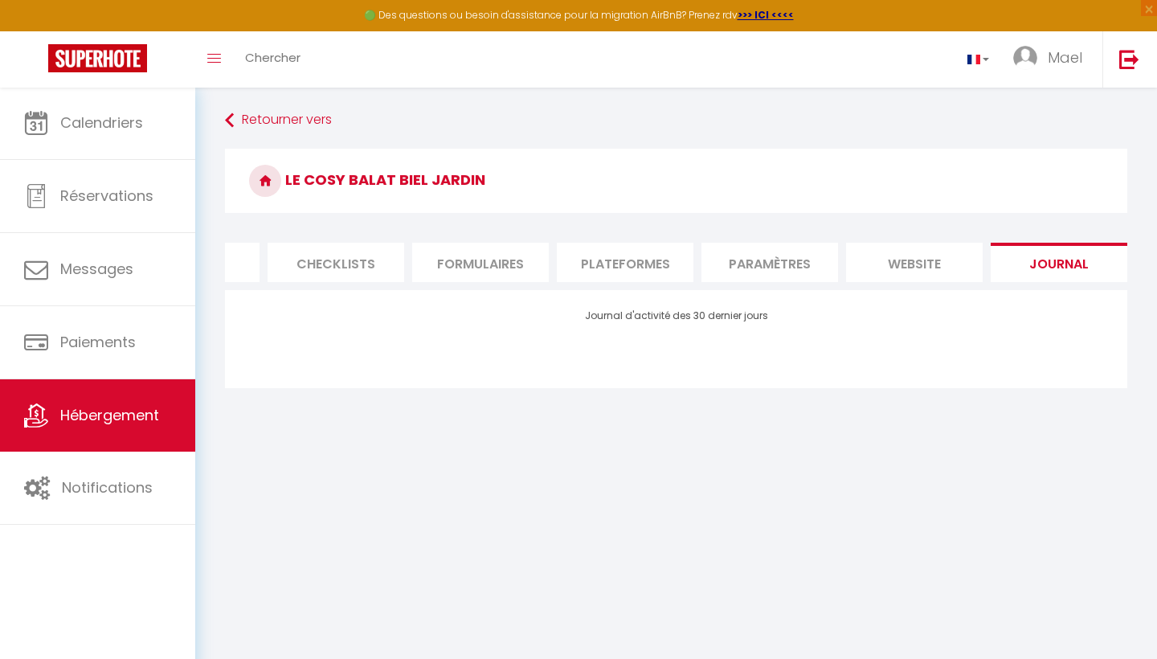
click at [994, 260] on li "Journal" at bounding box center [1059, 262] width 137 height 39
click at [906, 260] on li "website" at bounding box center [914, 262] width 137 height 39
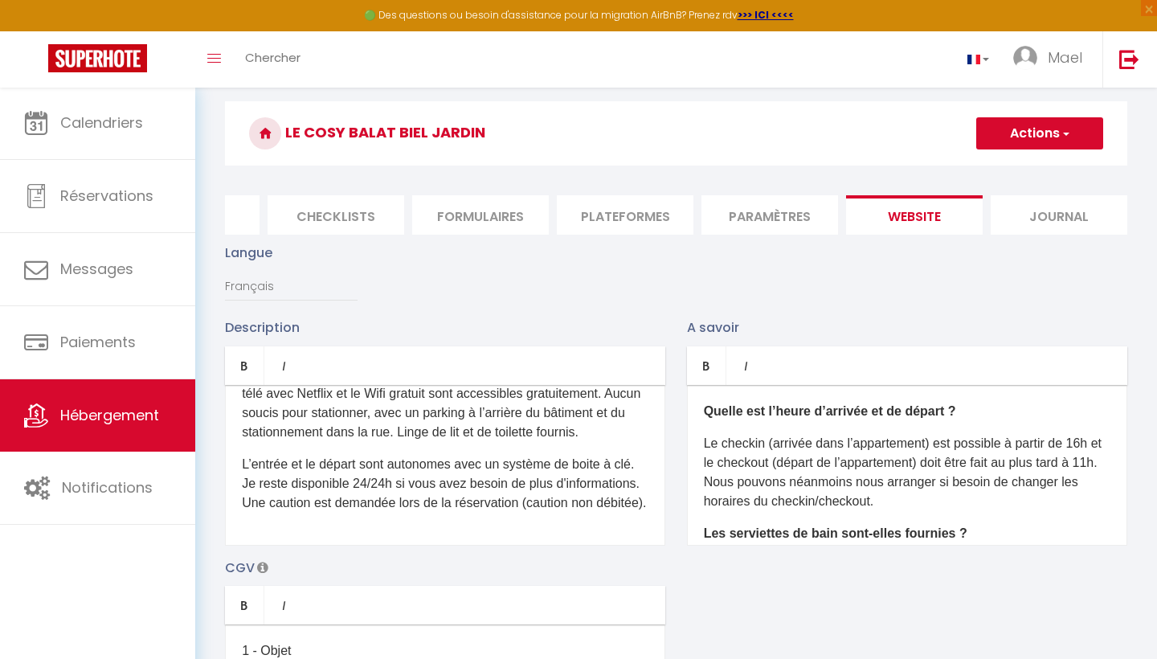
scroll to position [243, 0]
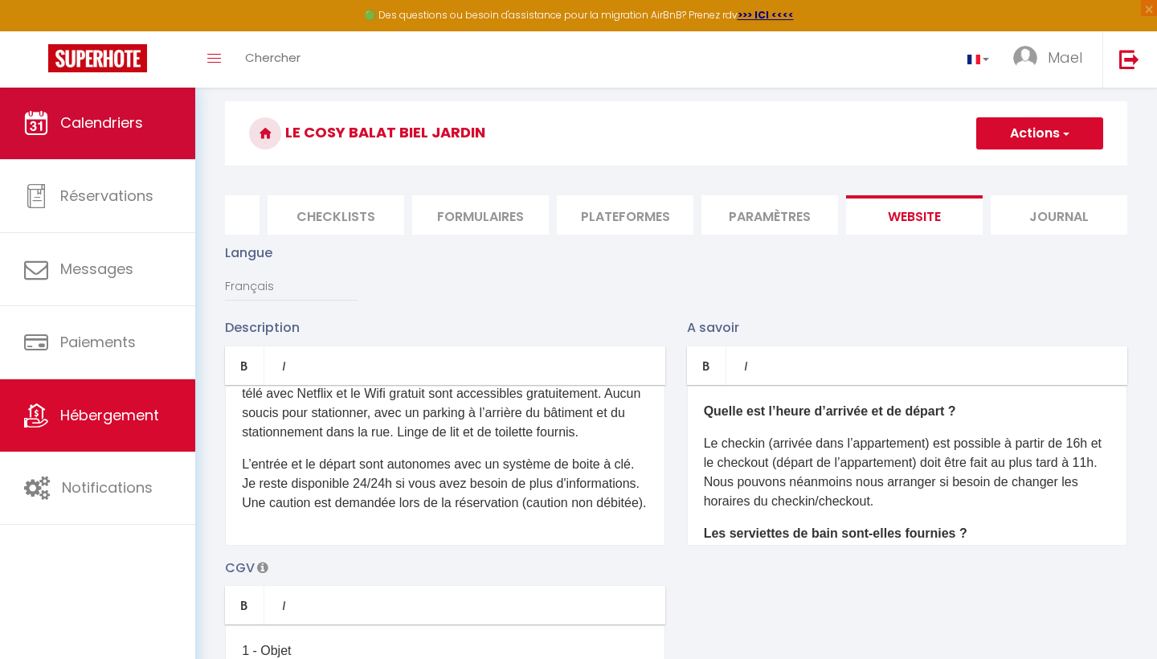
click at [161, 131] on link "Calendriers" at bounding box center [97, 123] width 195 height 72
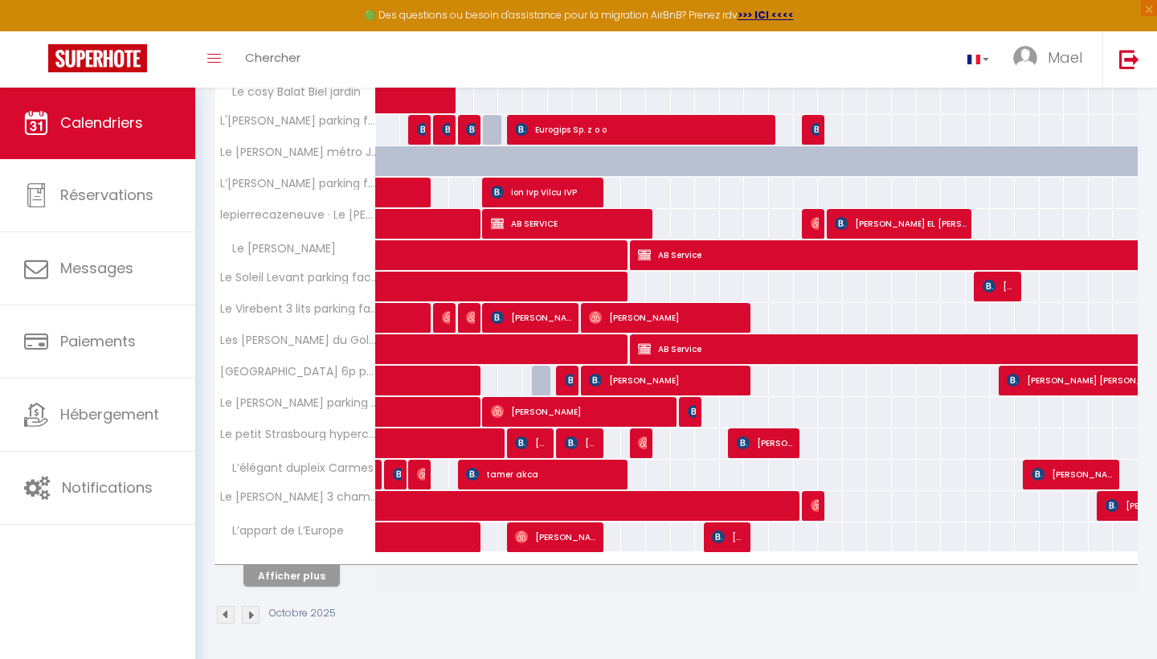
scroll to position [438, 0]
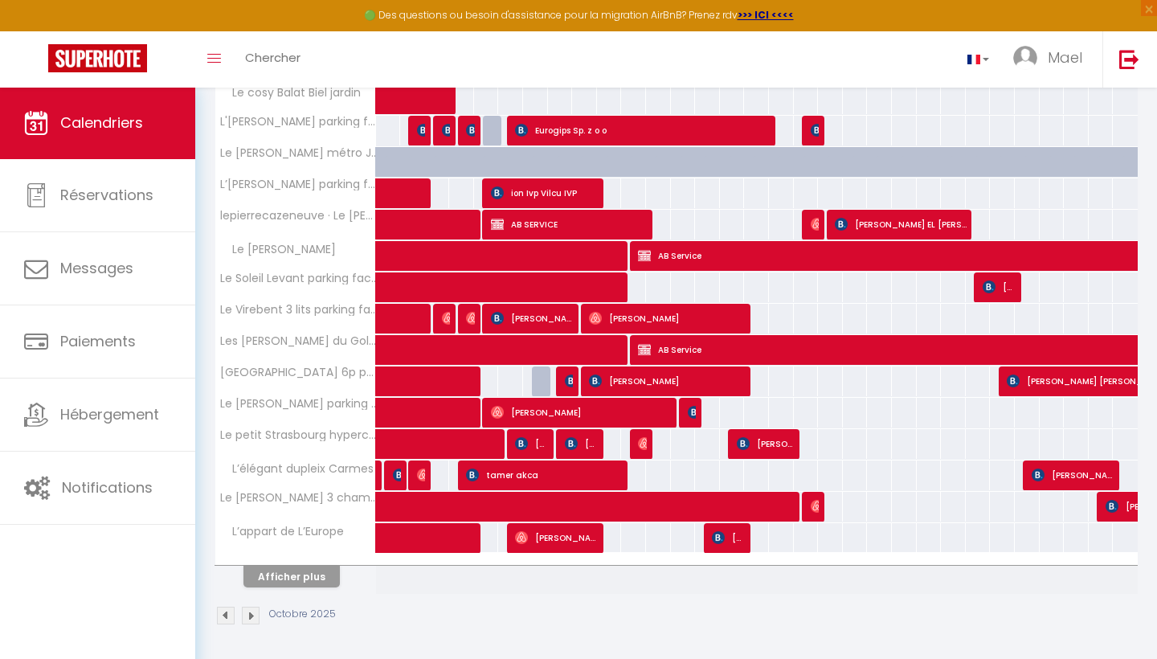
click at [316, 569] on button "Afficher plus" at bounding box center [291, 577] width 96 height 22
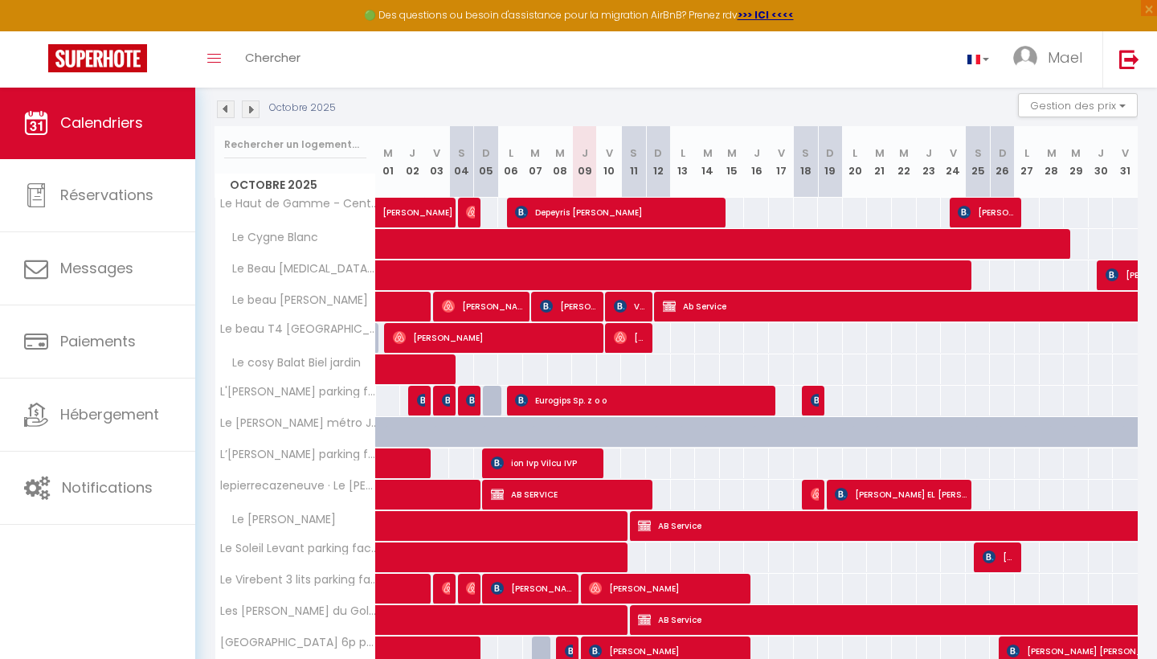
scroll to position [181, 0]
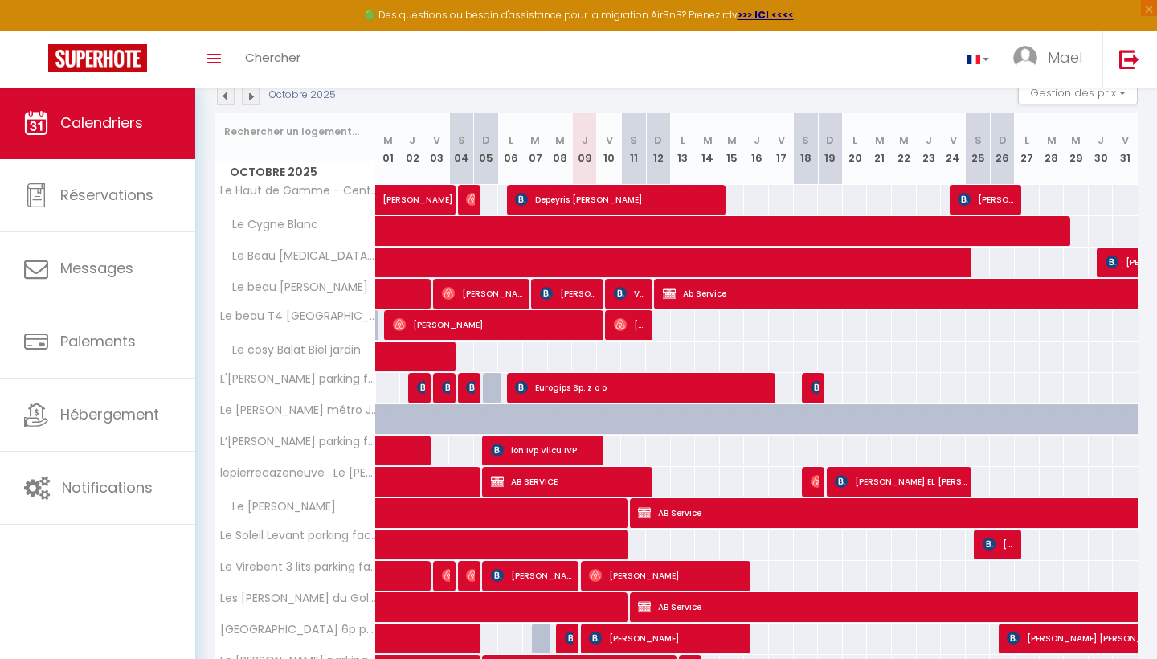
click at [404, 362] on span at bounding box center [448, 356] width 111 height 31
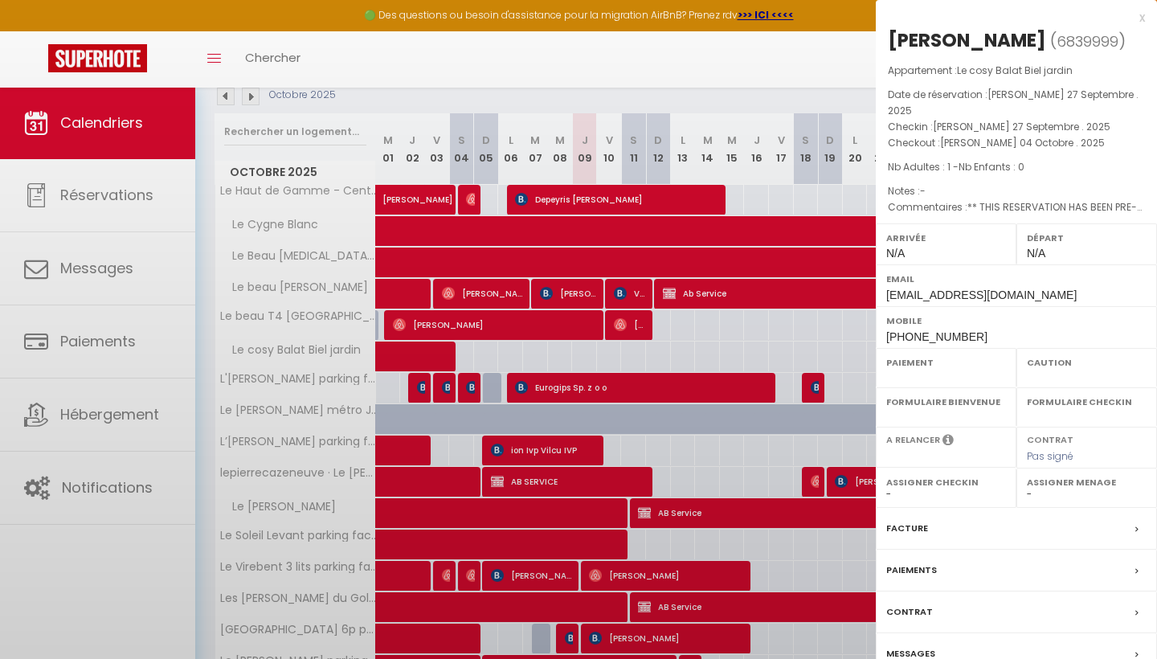
select select "OK"
select select "0"
select select "1"
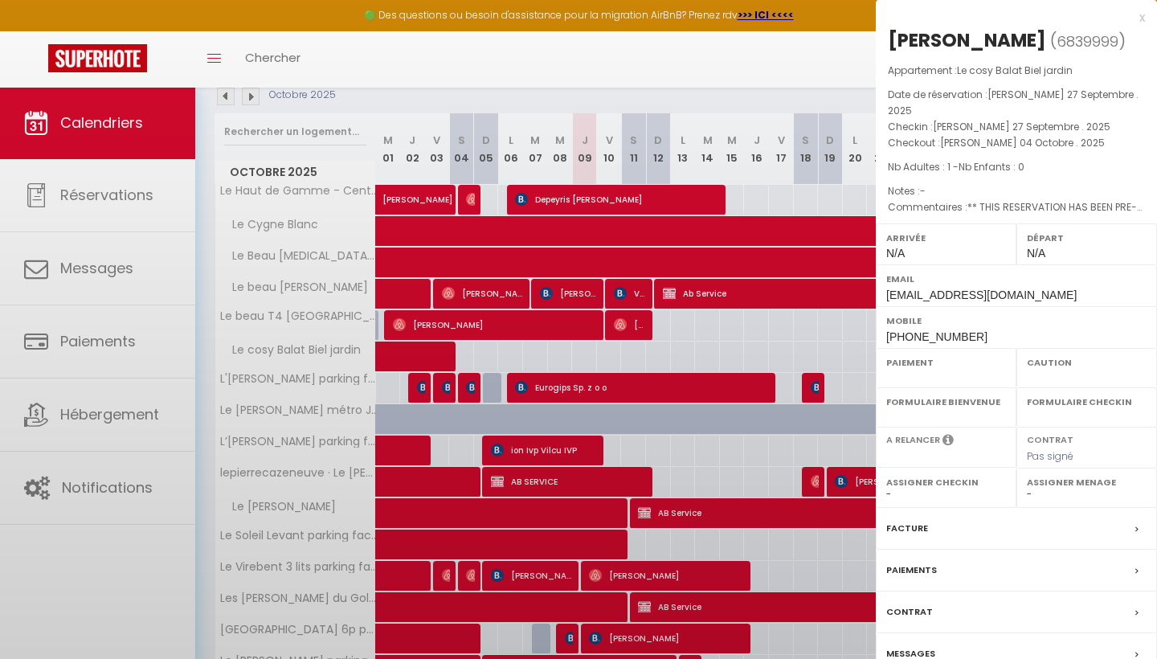
select select
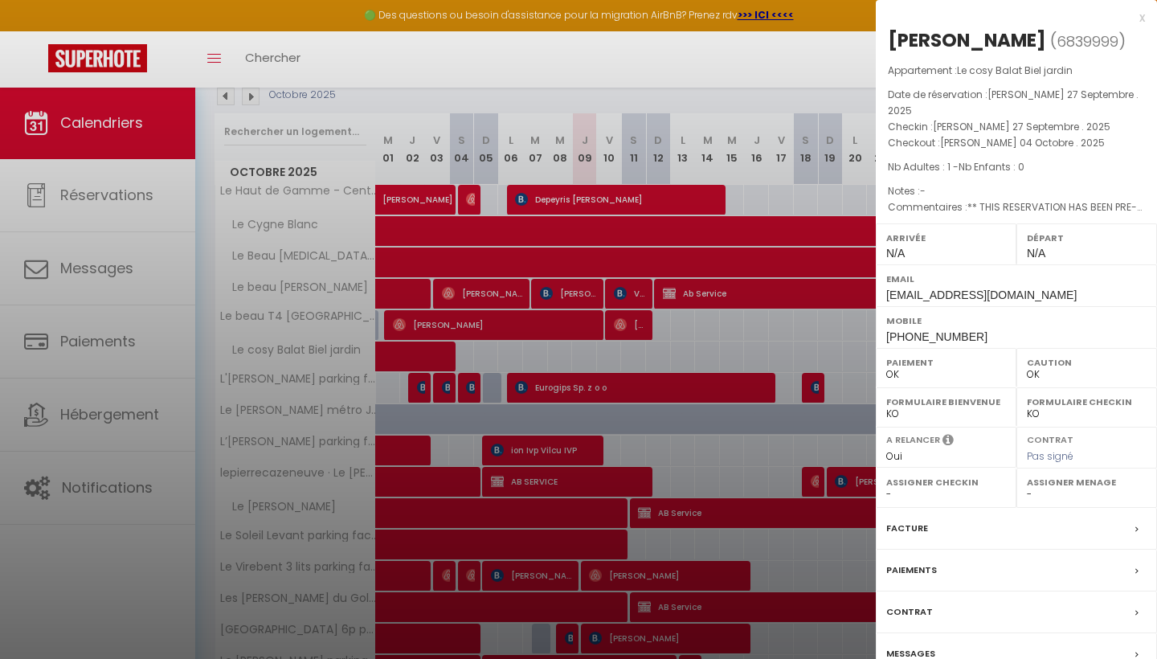
select select "35181"
click at [480, 356] on div at bounding box center [578, 329] width 1157 height 659
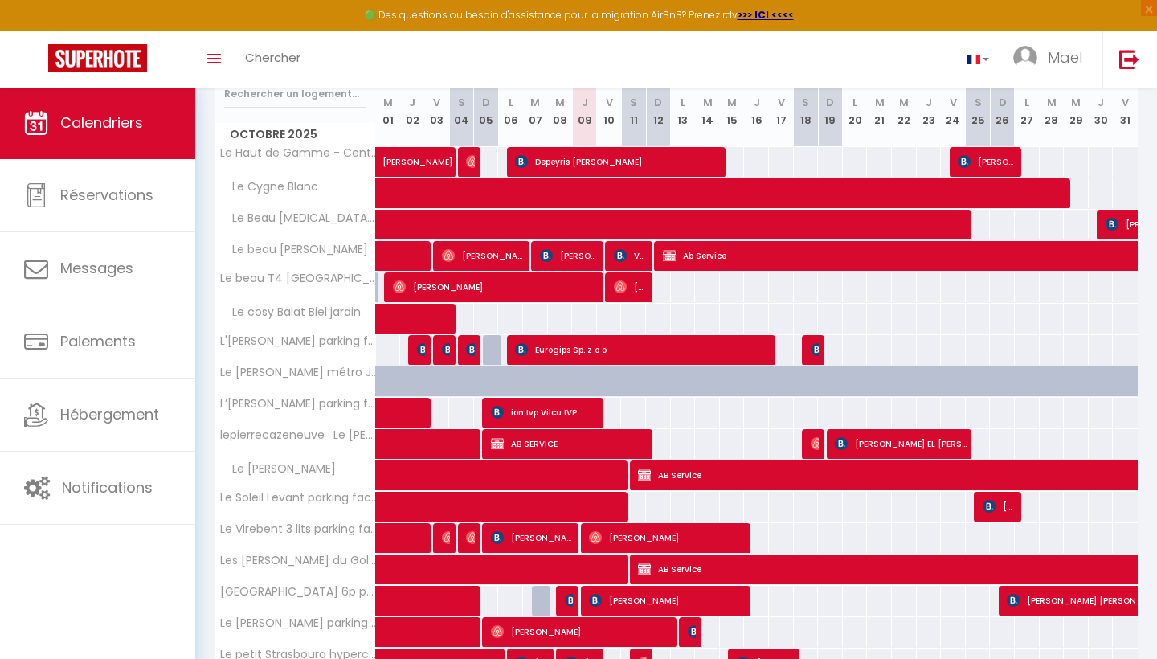
scroll to position [222, 0]
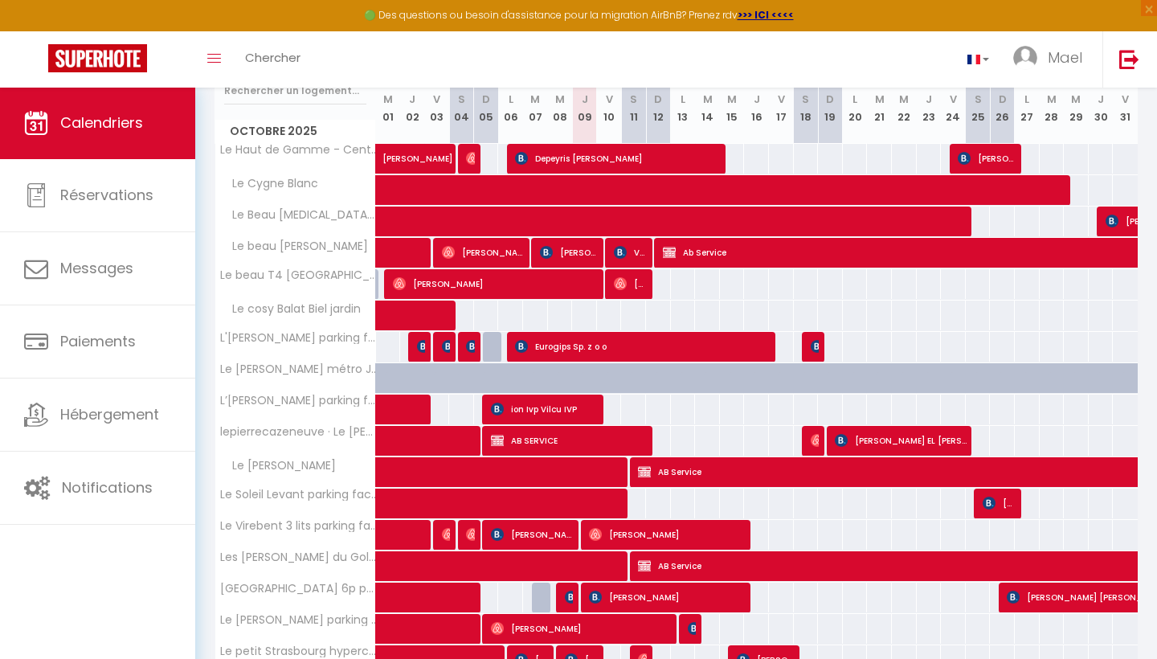
click at [510, 399] on span "ion Ivp Vilcu IVP" at bounding box center [545, 409] width 108 height 31
select select "KO"
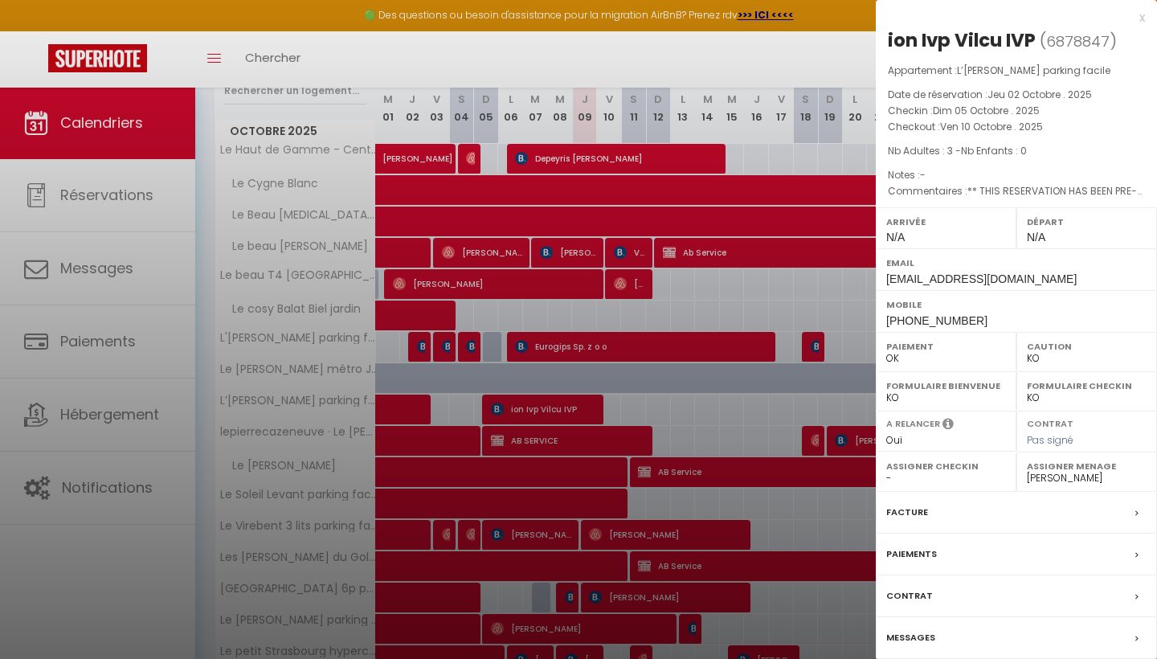
click at [472, 399] on div at bounding box center [578, 329] width 1157 height 659
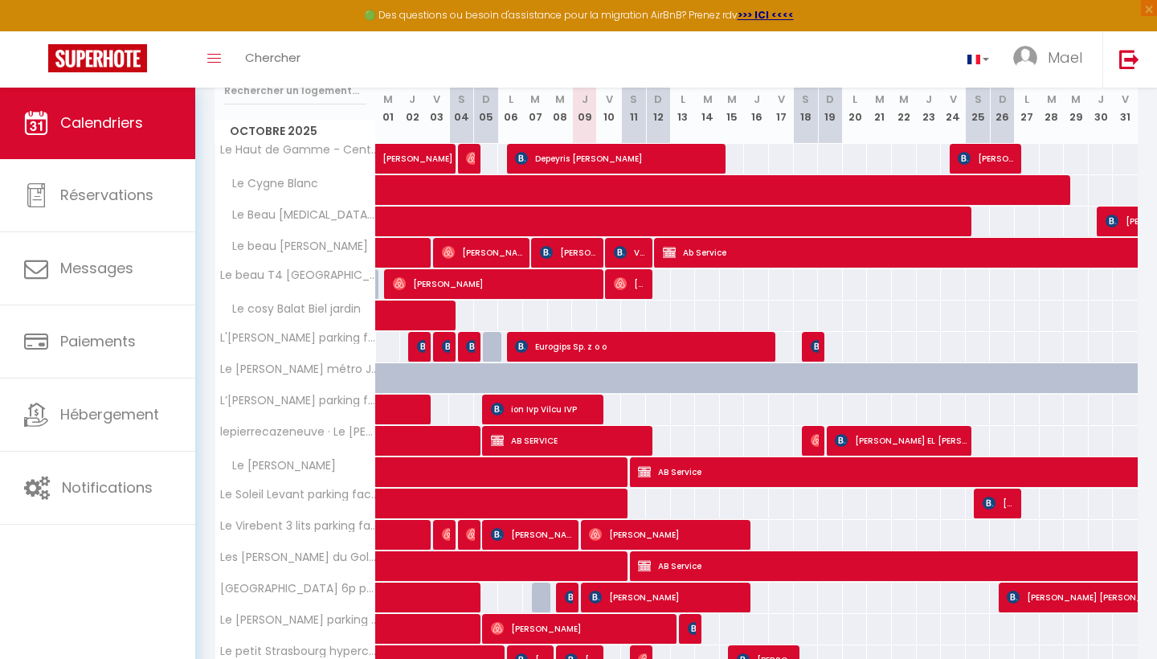
scroll to position [224, 0]
